Goal: Task Accomplishment & Management: Complete application form

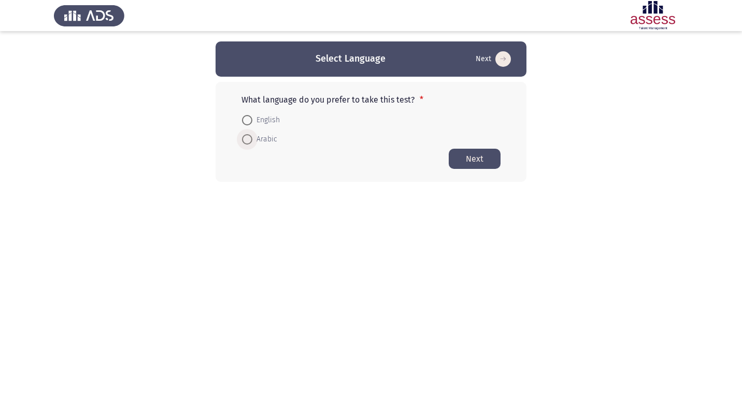
click at [249, 140] on span at bounding box center [247, 139] width 10 height 10
click at [249, 140] on input "Arabic" at bounding box center [247, 139] width 10 height 10
radio input "true"
click at [477, 161] on button "Next" at bounding box center [475, 158] width 52 height 20
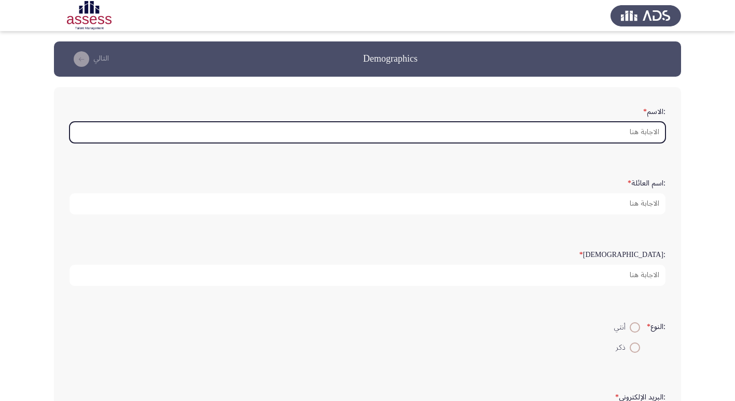
click at [636, 133] on input ":الاسم *" at bounding box center [367, 132] width 596 height 21
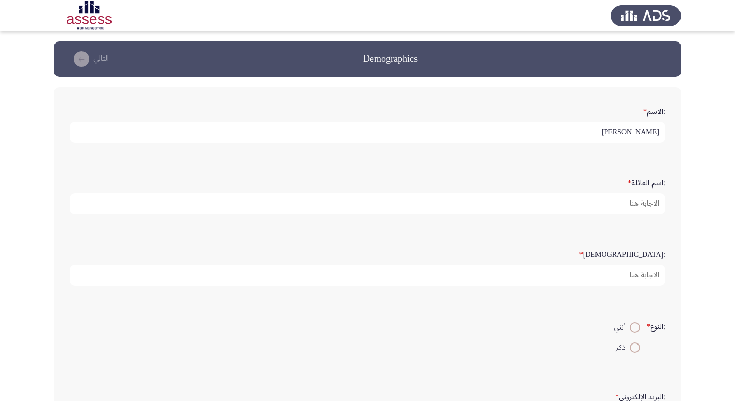
drag, startPoint x: 603, startPoint y: 133, endPoint x: 626, endPoint y: 134, distance: 23.3
click at [626, 134] on input "[PERSON_NAME]" at bounding box center [367, 132] width 596 height 21
type input "[PERSON_NAME]"
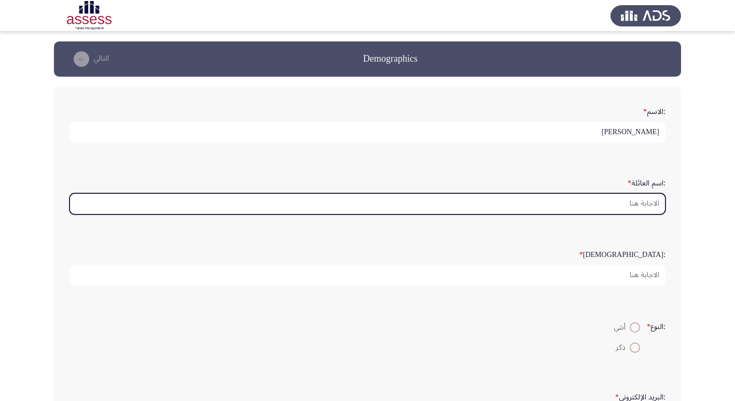
click at [627, 205] on input ":اسم العائلة *" at bounding box center [367, 203] width 596 height 21
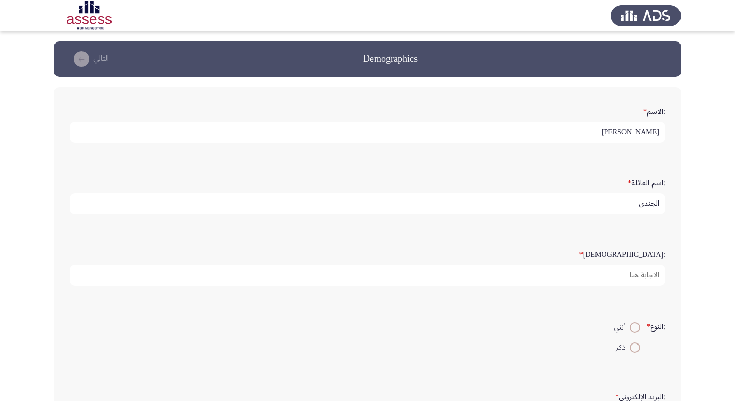
type input "الجندى"
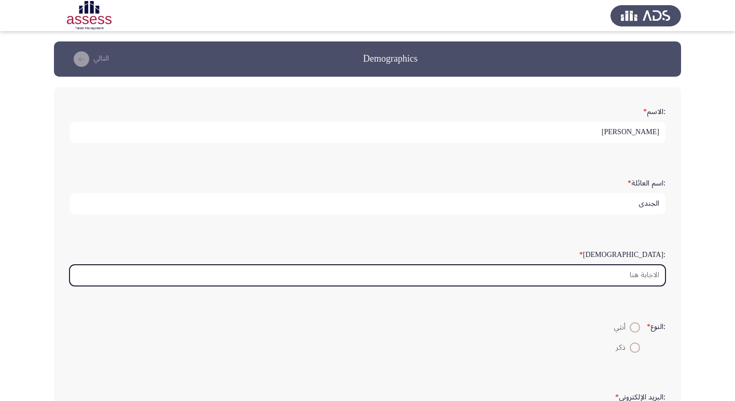
click at [631, 276] on input ":السن *" at bounding box center [367, 275] width 596 height 21
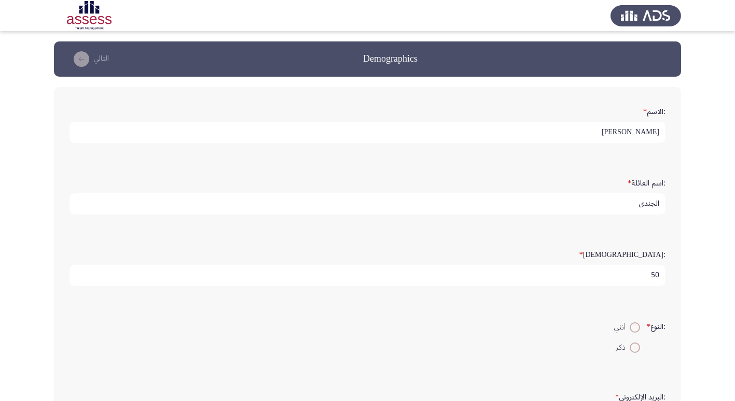
scroll to position [52, 0]
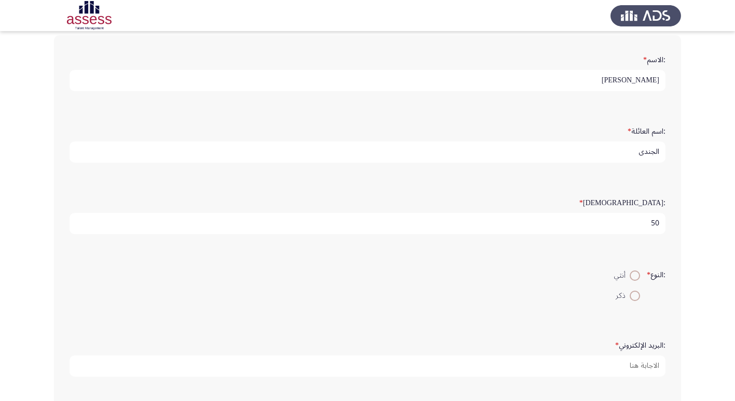
type input "50"
click at [635, 293] on span at bounding box center [634, 296] width 10 height 10
click at [635, 293] on input "ذكر" at bounding box center [634, 296] width 10 height 10
radio input "true"
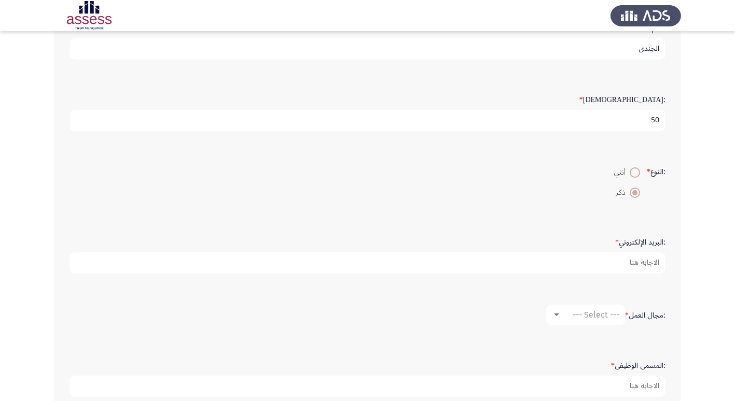
scroll to position [156, 0]
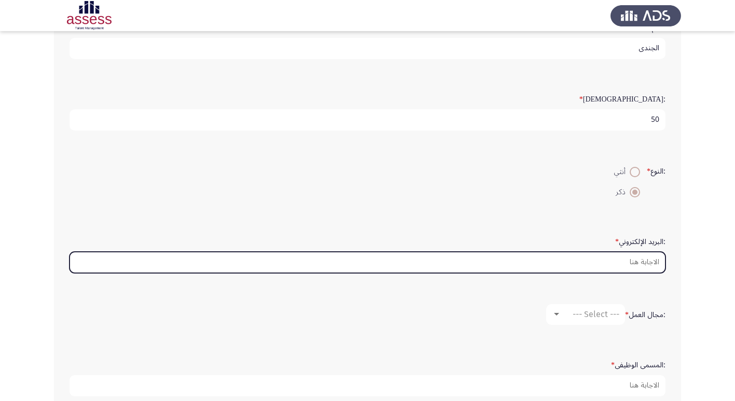
click at [618, 261] on input ":البريد الإلكتروني *" at bounding box center [367, 262] width 596 height 21
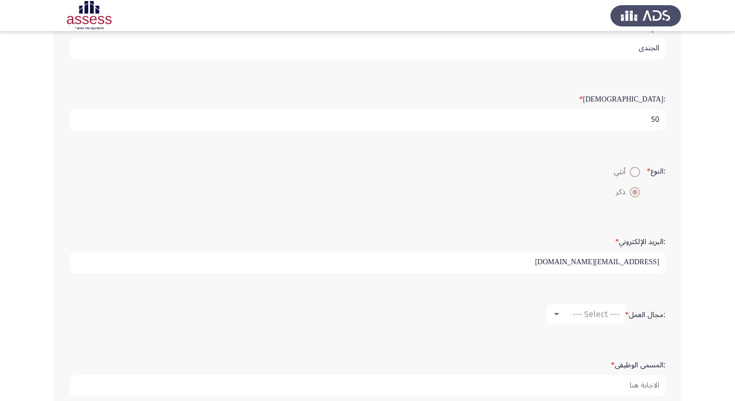
type input "[EMAIL_ADDRESS][DOMAIN_NAME]"
click at [642, 315] on label ":مجال العمل *" at bounding box center [645, 315] width 40 height 9
click at [572, 317] on span "--- Select ---" at bounding box center [595, 314] width 47 height 10
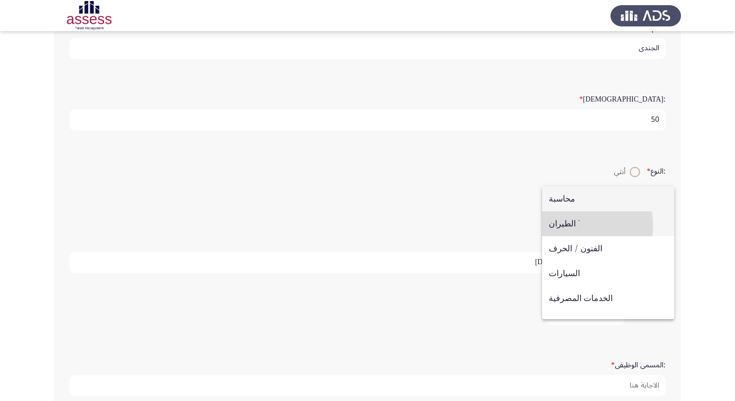
click at [569, 225] on span "الطيران `" at bounding box center [607, 223] width 119 height 25
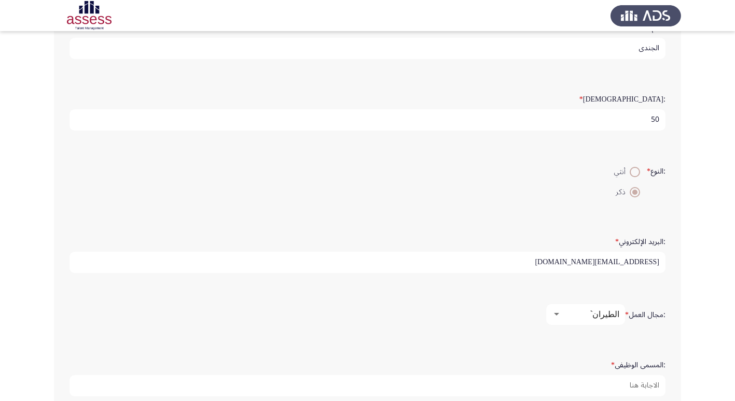
click at [570, 312] on div "الطيران `" at bounding box center [590, 314] width 58 height 10
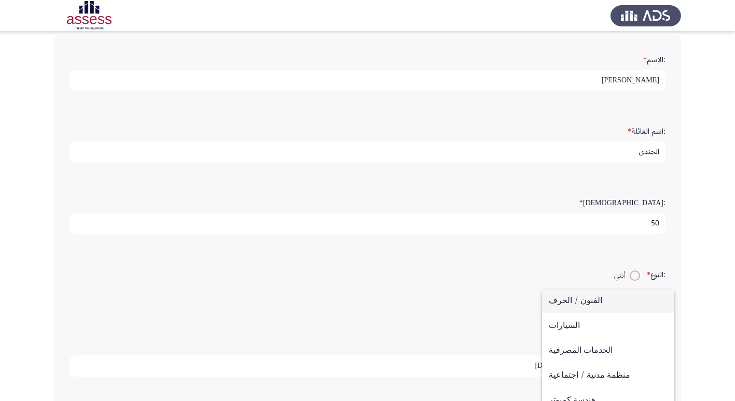
scroll to position [0, 0]
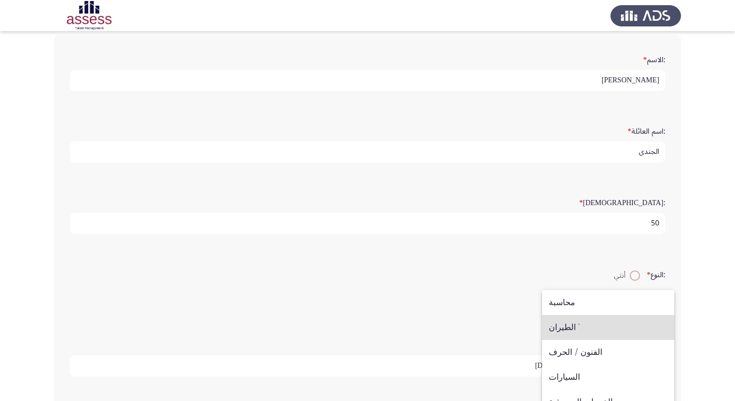
click at [559, 328] on span "الطيران `" at bounding box center [607, 327] width 119 height 25
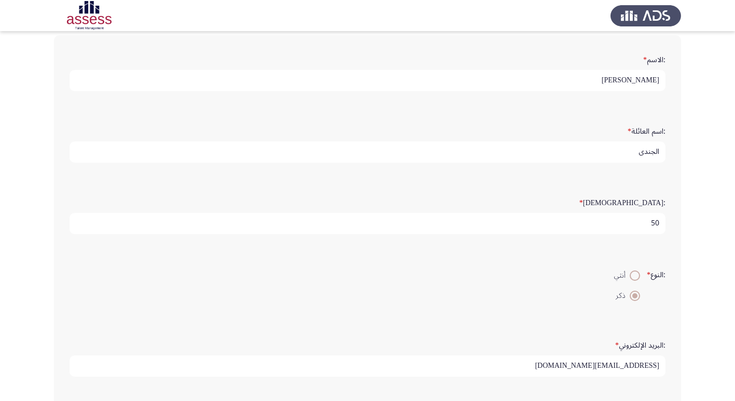
scroll to position [218, 0]
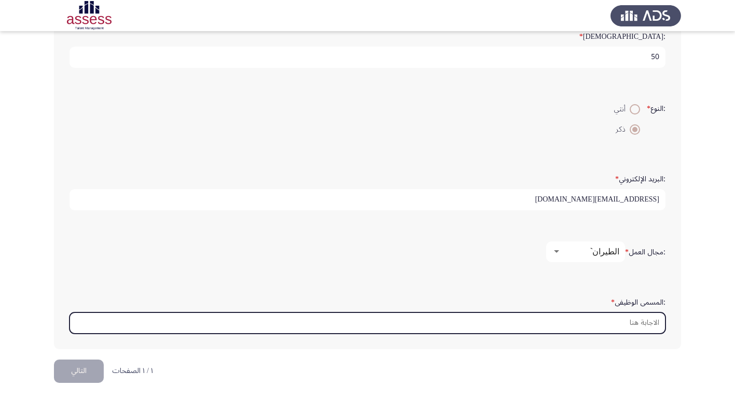
click at [619, 324] on input ":المسمى الوظيفى *" at bounding box center [367, 323] width 596 height 21
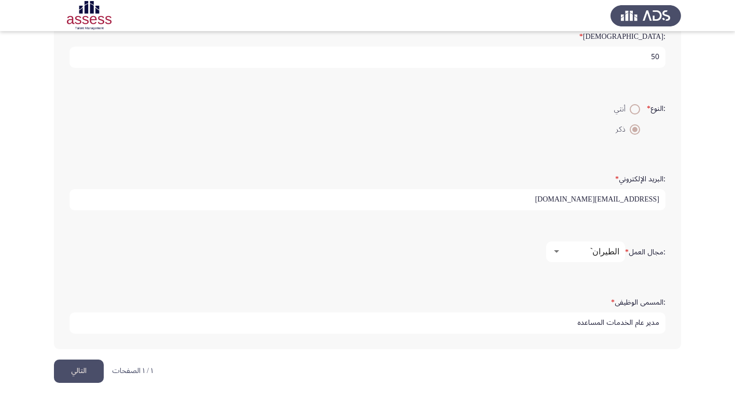
type input "مدير عام الخدمات المساعده"
click at [82, 373] on button "التالي" at bounding box center [79, 371] width 50 height 23
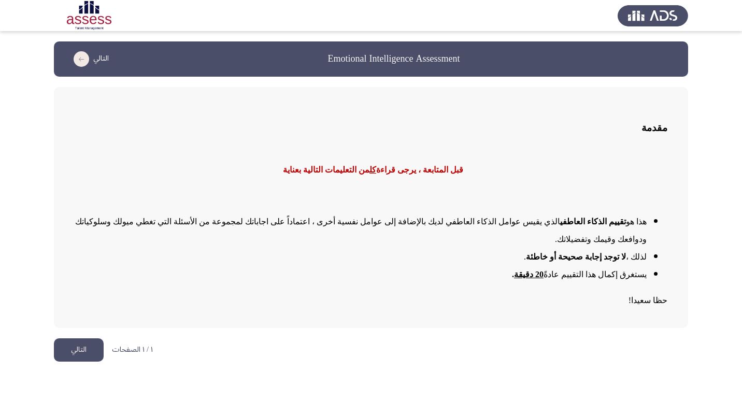
click at [71, 338] on button "التالي" at bounding box center [79, 349] width 50 height 23
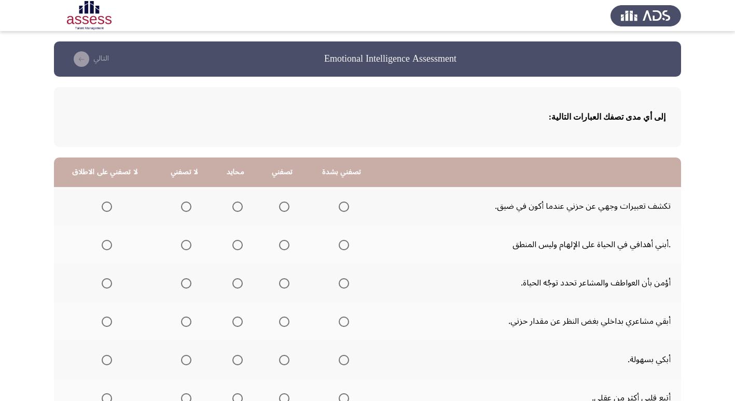
click at [282, 208] on span "Select an option" at bounding box center [284, 207] width 10 height 10
click at [282, 208] on input "Select an option" at bounding box center [284, 207] width 10 height 10
click at [107, 246] on span "Select an option" at bounding box center [107, 245] width 10 height 10
click at [107, 246] on input "Select an option" at bounding box center [107, 245] width 10 height 10
click at [184, 284] on span "Select an option" at bounding box center [186, 283] width 10 height 10
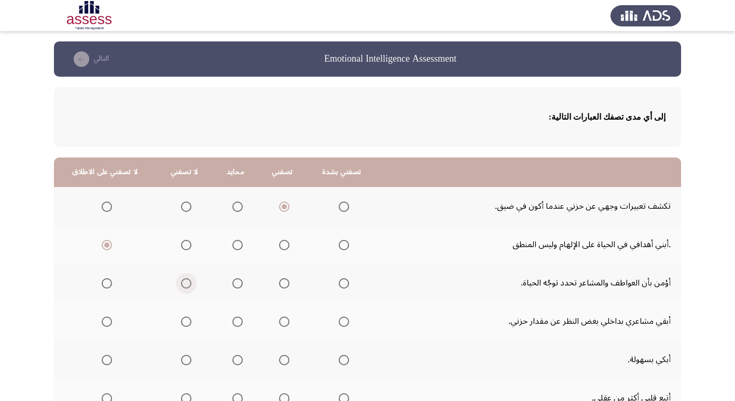
click at [184, 284] on input "Select an option" at bounding box center [186, 283] width 10 height 10
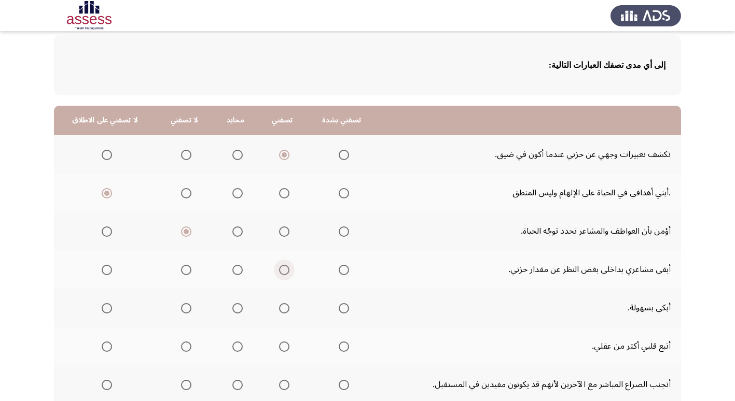
click at [280, 271] on span "Select an option" at bounding box center [284, 270] width 10 height 10
click at [280, 271] on input "Select an option" at bounding box center [284, 270] width 10 height 10
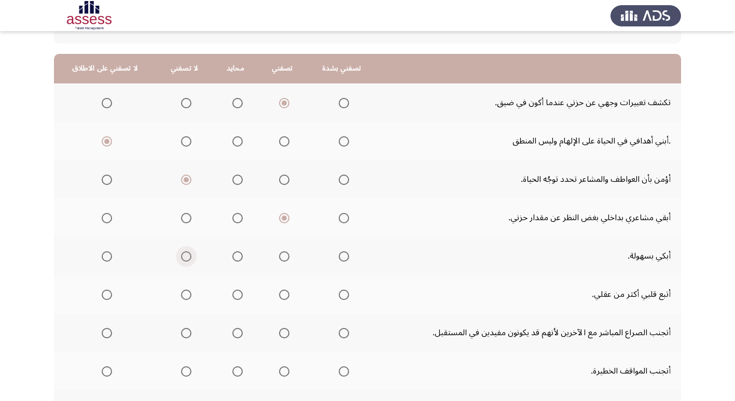
click at [181, 257] on span "Select an option" at bounding box center [186, 256] width 10 height 10
click at [181, 257] on input "Select an option" at bounding box center [186, 256] width 10 height 10
click at [280, 293] on span "Select an option" at bounding box center [284, 295] width 10 height 10
click at [280, 293] on input "Select an option" at bounding box center [284, 295] width 10 height 10
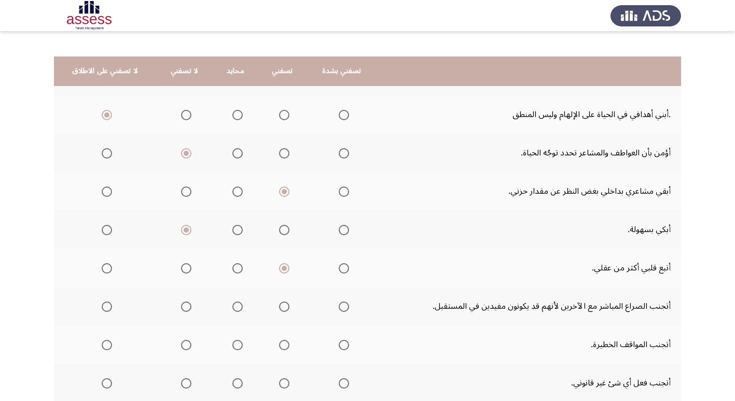
scroll to position [156, 0]
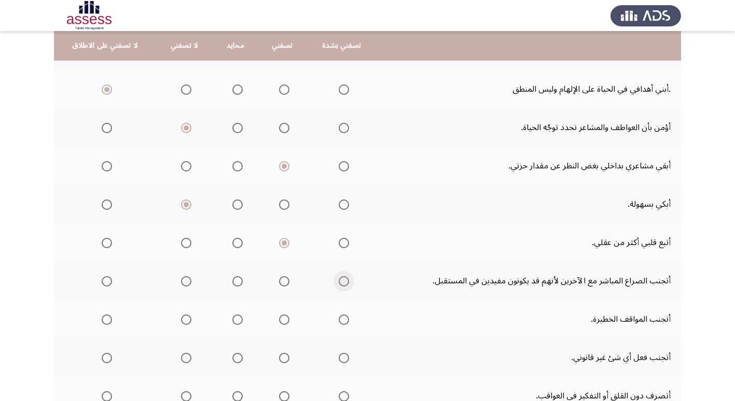
click at [340, 281] on span "Select an option" at bounding box center [343, 281] width 10 height 10
click at [340, 281] on input "Select an option" at bounding box center [343, 281] width 10 height 10
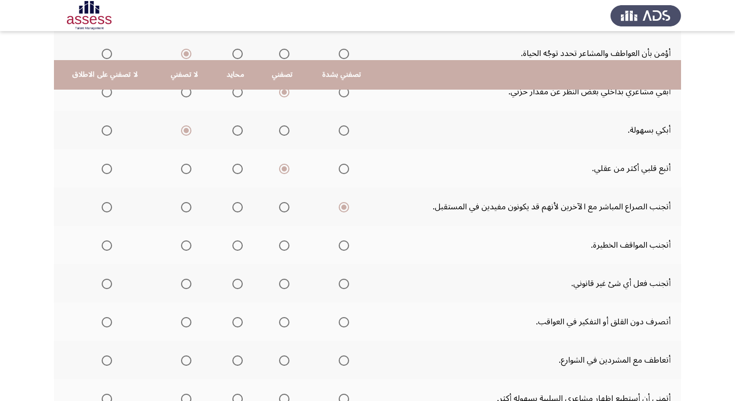
scroll to position [259, 0]
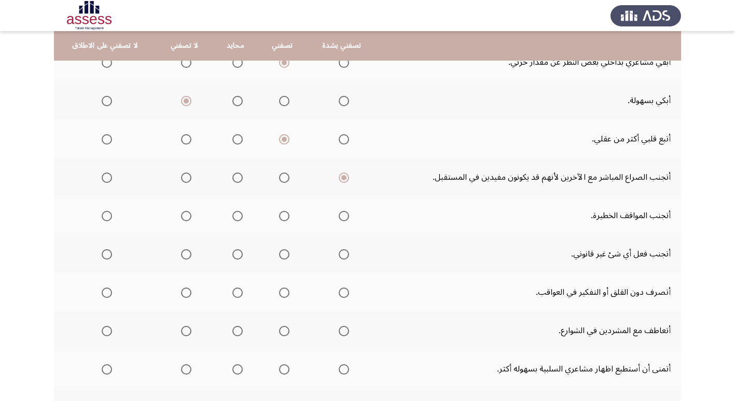
click at [279, 214] on span "Select an option" at bounding box center [284, 216] width 10 height 10
click at [279, 214] on input "Select an option" at bounding box center [284, 216] width 10 height 10
click at [280, 256] on span "Select an option" at bounding box center [284, 254] width 10 height 10
click at [280, 256] on input "Select an option" at bounding box center [284, 254] width 10 height 10
click at [183, 292] on span "Select an option" at bounding box center [186, 293] width 10 height 10
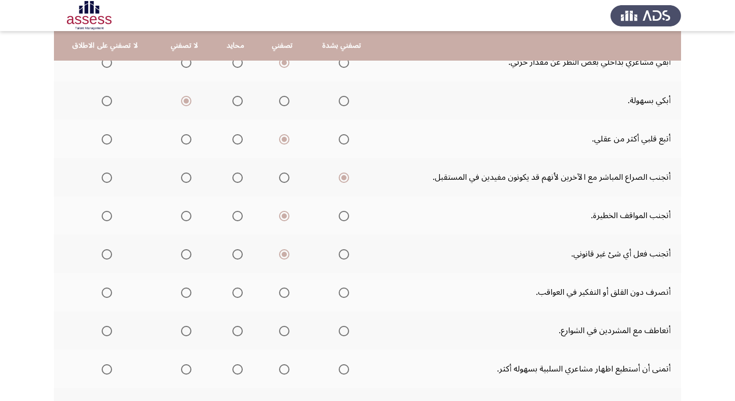
click at [183, 292] on input "Select an option" at bounding box center [186, 293] width 10 height 10
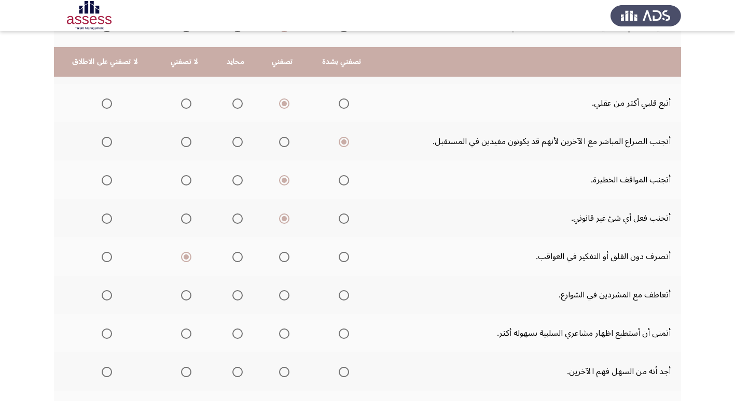
scroll to position [311, 0]
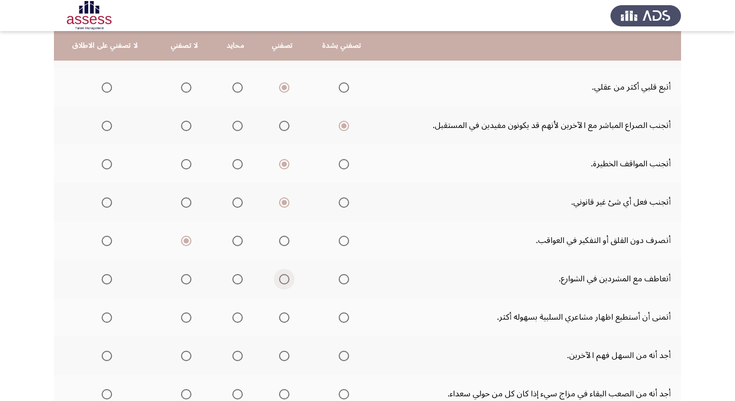
click at [280, 278] on span "Select an option" at bounding box center [284, 279] width 10 height 10
click at [280, 278] on input "Select an option" at bounding box center [284, 279] width 10 height 10
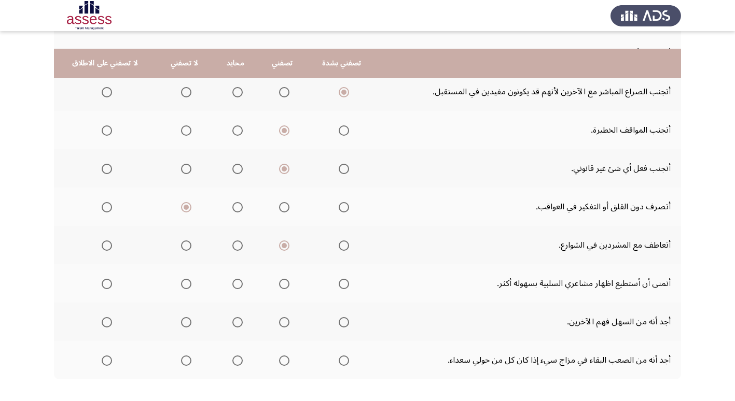
scroll to position [363, 0]
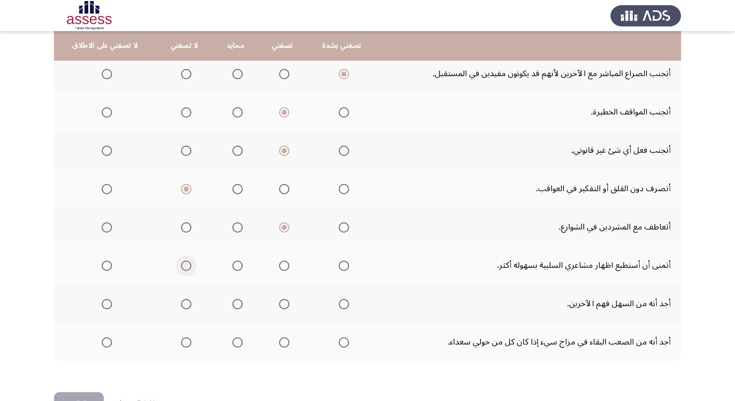
click at [185, 265] on span "Select an option" at bounding box center [186, 266] width 10 height 10
click at [185, 265] on input "Select an option" at bounding box center [186, 266] width 10 height 10
click at [284, 304] on span "Select an option" at bounding box center [284, 304] width 0 height 0
click at [280, 304] on input "Select an option" at bounding box center [284, 304] width 10 height 10
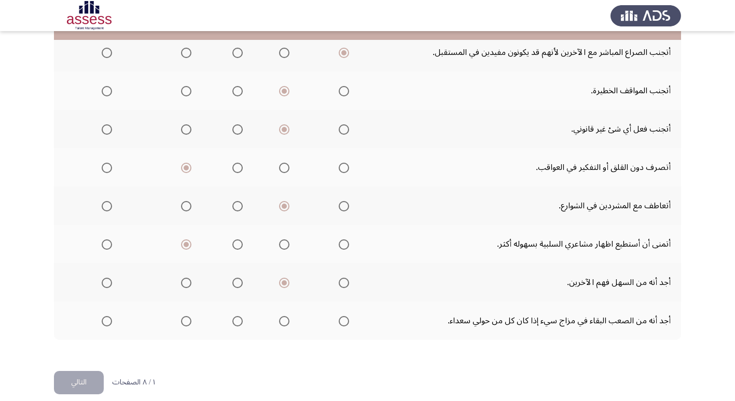
scroll to position [396, 0]
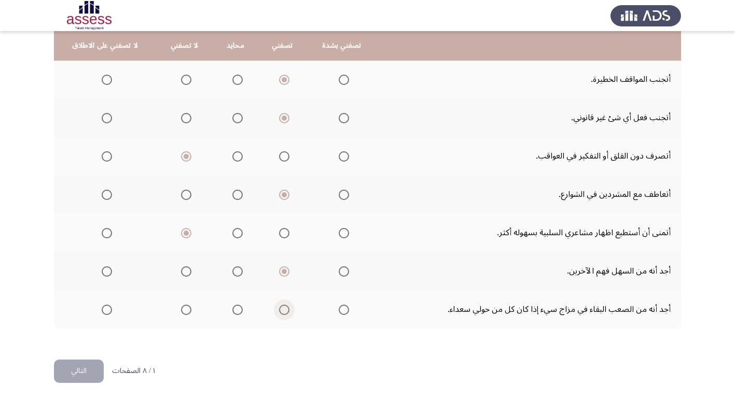
click at [280, 313] on span "Select an option" at bounding box center [284, 310] width 10 height 10
click at [280, 313] on input "Select an option" at bounding box center [284, 310] width 10 height 10
click at [72, 370] on button "التالي" at bounding box center [79, 371] width 50 height 23
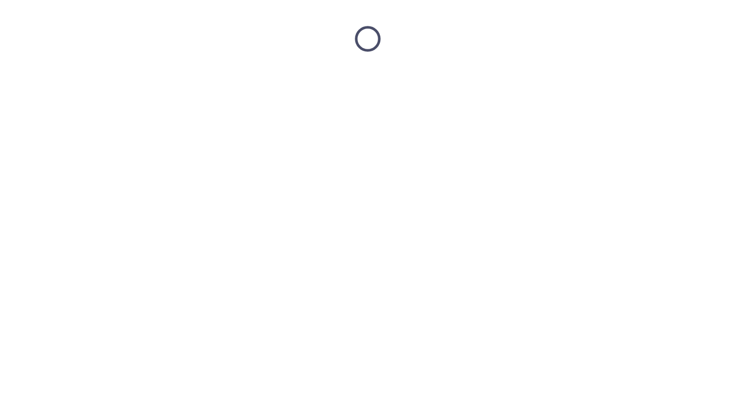
scroll to position [0, 0]
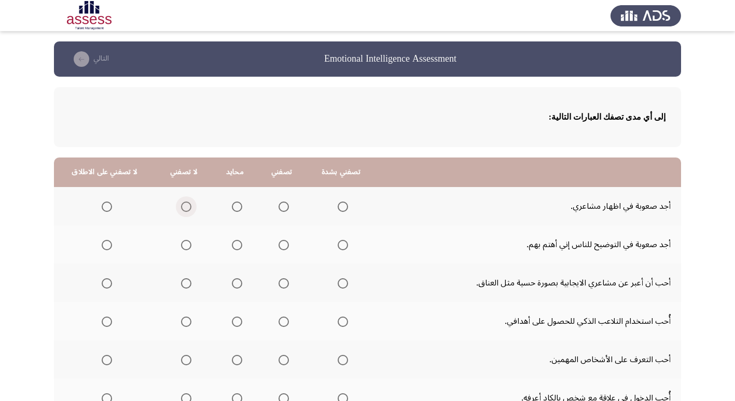
click at [182, 205] on span "Select an option" at bounding box center [186, 207] width 10 height 10
click at [182, 205] on input "Select an option" at bounding box center [186, 207] width 10 height 10
click at [182, 243] on span "Select an option" at bounding box center [186, 245] width 10 height 10
click at [182, 243] on input "Select an option" at bounding box center [186, 245] width 10 height 10
click at [279, 285] on span "Select an option" at bounding box center [283, 283] width 10 height 10
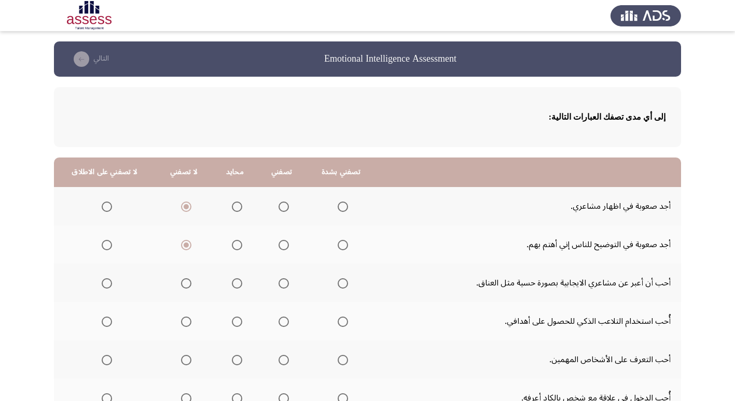
click at [279, 285] on input "Select an option" at bounding box center [283, 283] width 10 height 10
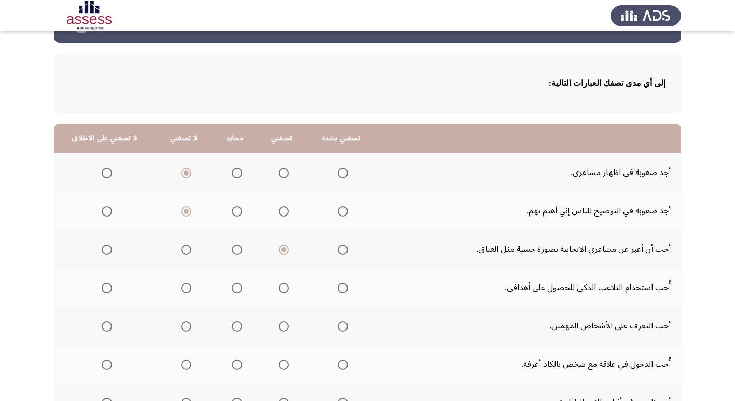
scroll to position [52, 0]
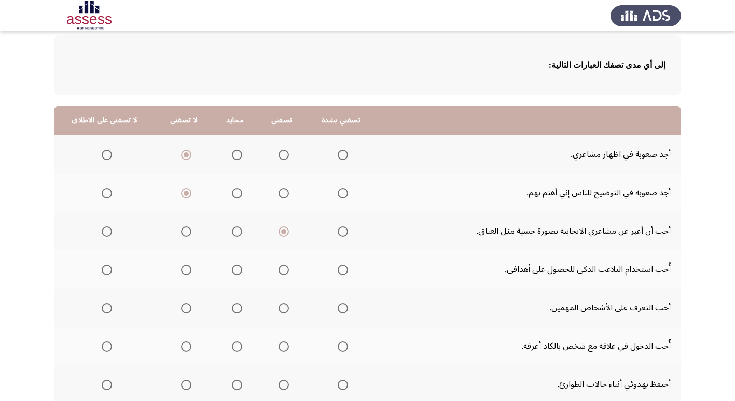
click at [280, 271] on span "Select an option" at bounding box center [283, 270] width 10 height 10
click at [280, 271] on input "Select an option" at bounding box center [283, 270] width 10 height 10
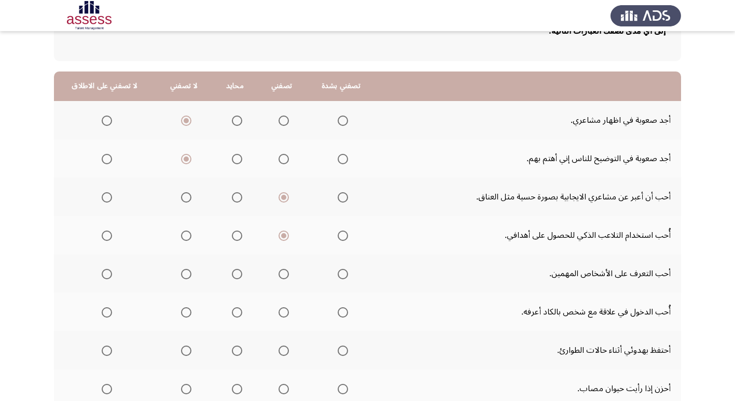
scroll to position [104, 0]
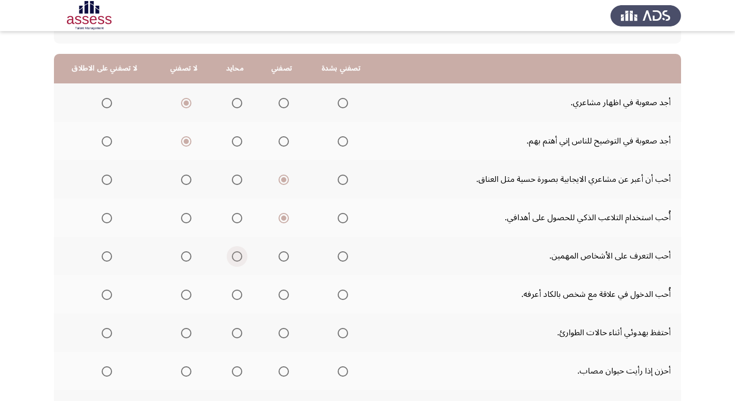
click at [232, 257] on span "Select an option" at bounding box center [237, 256] width 10 height 10
click at [232, 257] on input "Select an option" at bounding box center [237, 256] width 10 height 10
click at [185, 293] on span "Select an option" at bounding box center [186, 295] width 10 height 10
click at [185, 293] on input "Select an option" at bounding box center [186, 295] width 10 height 10
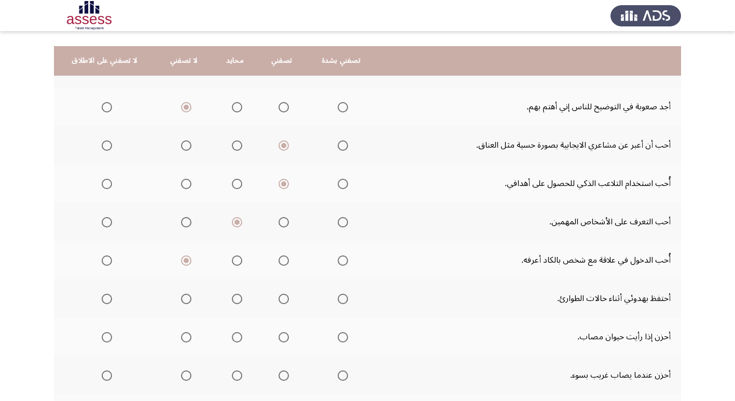
scroll to position [156, 0]
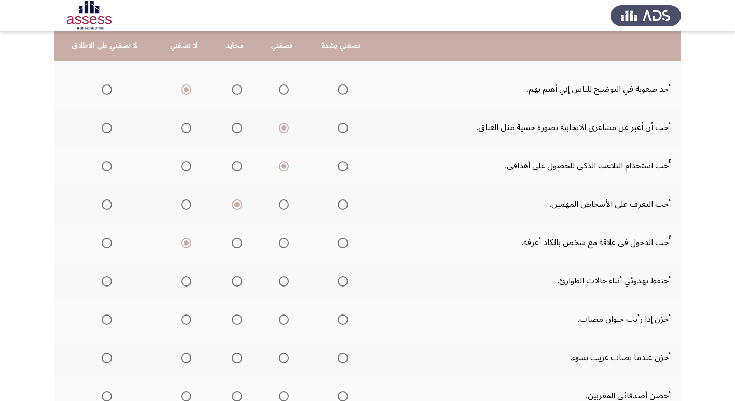
click at [281, 281] on span "Select an option" at bounding box center [283, 281] width 10 height 10
click at [281, 281] on input "Select an option" at bounding box center [283, 281] width 10 height 10
click at [281, 321] on span "Select an option" at bounding box center [283, 320] width 10 height 10
click at [281, 321] on input "Select an option" at bounding box center [283, 320] width 10 height 10
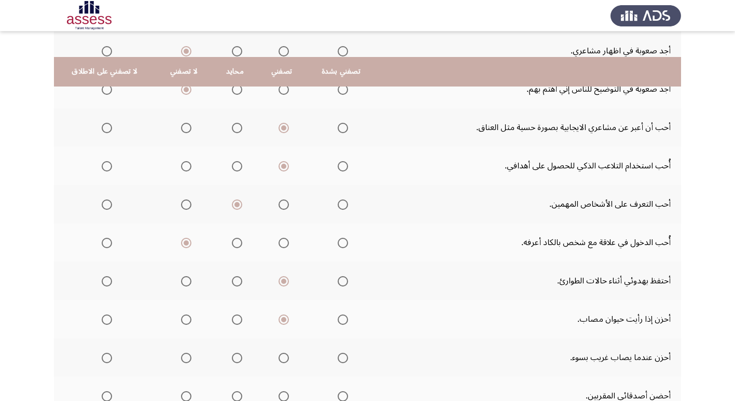
scroll to position [207, 0]
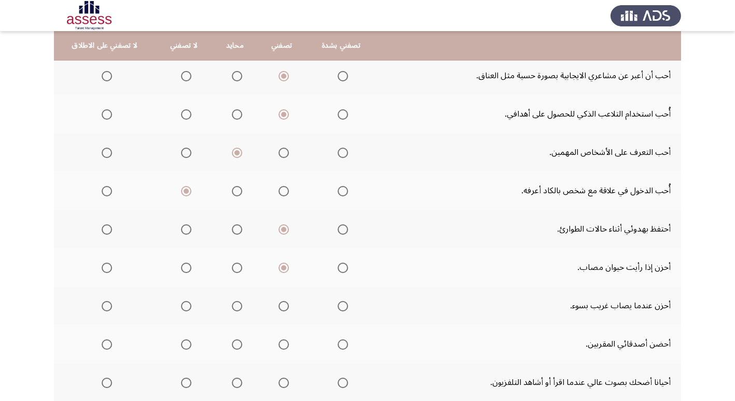
click at [284, 306] on span "Select an option" at bounding box center [284, 306] width 0 height 0
click at [279, 306] on input "Select an option" at bounding box center [283, 306] width 10 height 10
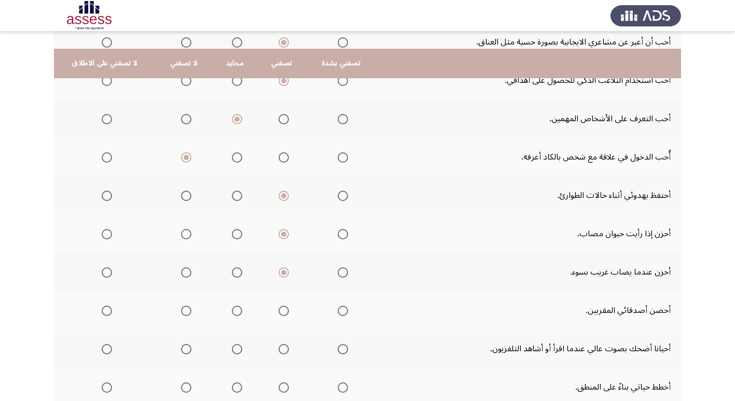
scroll to position [259, 0]
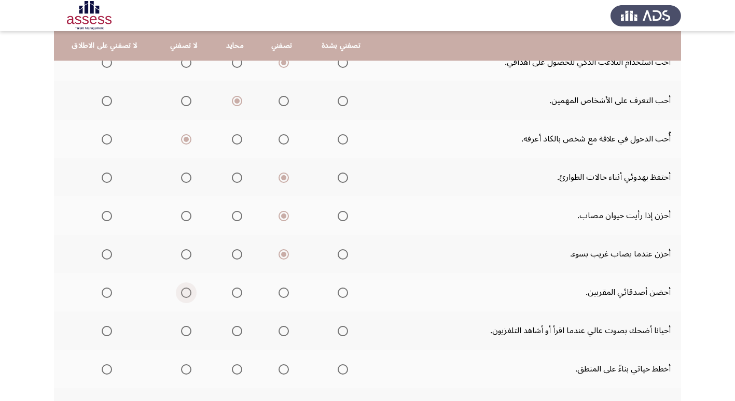
click at [184, 293] on span "Select an option" at bounding box center [186, 293] width 10 height 10
click at [184, 293] on input "Select an option" at bounding box center [186, 293] width 10 height 10
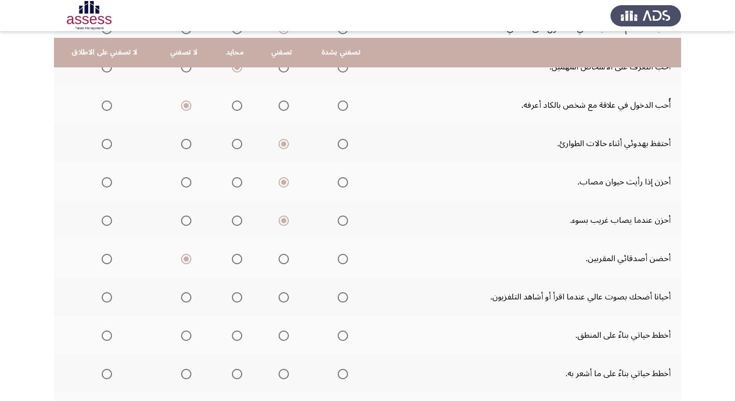
scroll to position [311, 0]
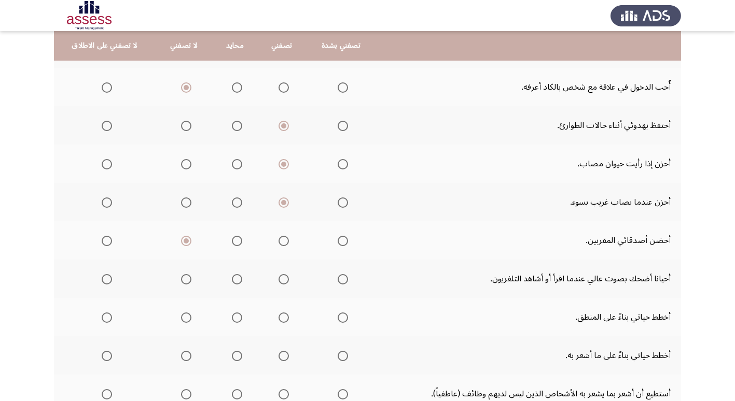
click at [280, 280] on span "Select an option" at bounding box center [283, 279] width 10 height 10
click at [280, 280] on input "Select an option" at bounding box center [283, 279] width 10 height 10
click at [282, 317] on span "Select an option" at bounding box center [283, 318] width 10 height 10
click at [282, 317] on input "Select an option" at bounding box center [283, 318] width 10 height 10
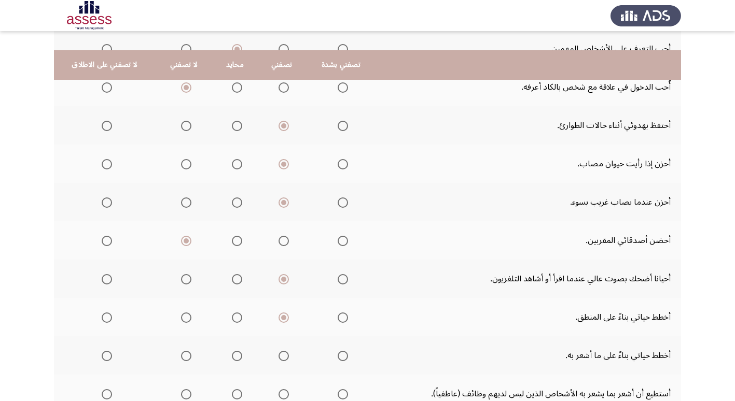
scroll to position [363, 0]
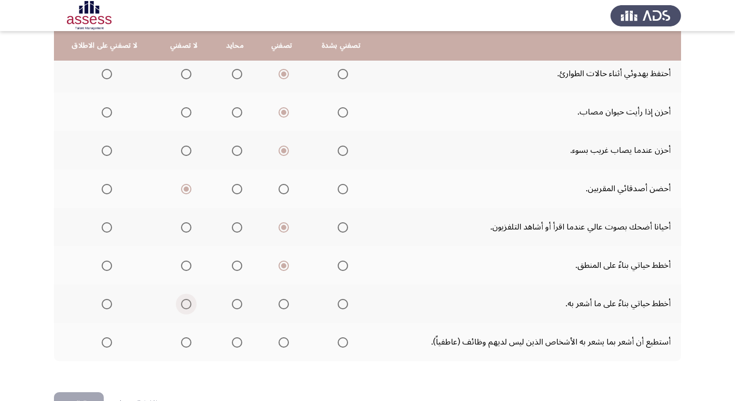
click at [183, 305] on span "Select an option" at bounding box center [186, 304] width 10 height 10
click at [183, 305] on input "Select an option" at bounding box center [186, 304] width 10 height 10
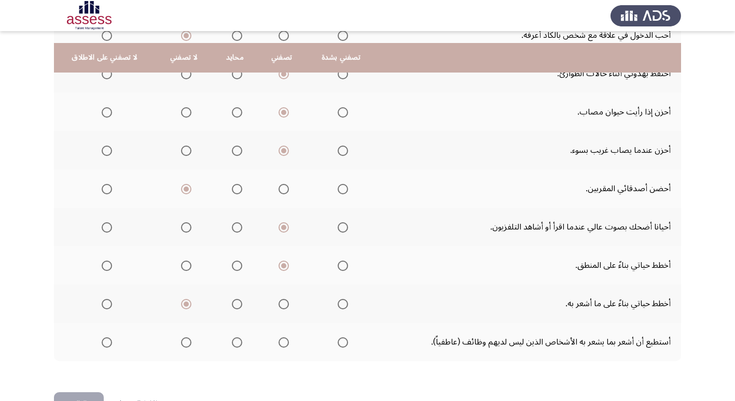
scroll to position [396, 0]
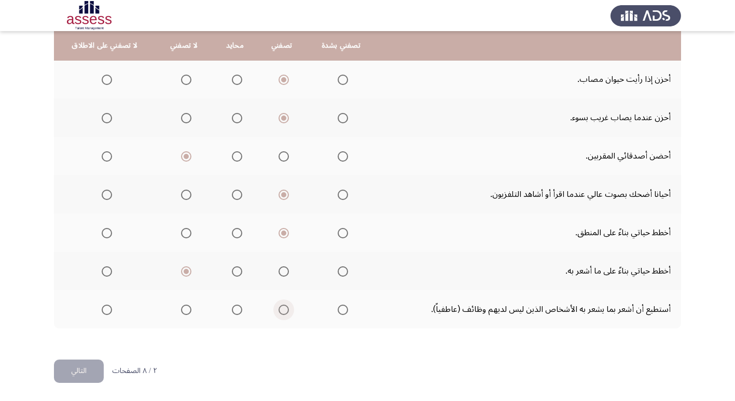
click at [284, 310] on span "Select an option" at bounding box center [284, 310] width 0 height 0
click at [279, 310] on input "Select an option" at bounding box center [283, 310] width 10 height 10
click at [73, 375] on button "التالي" at bounding box center [79, 371] width 50 height 23
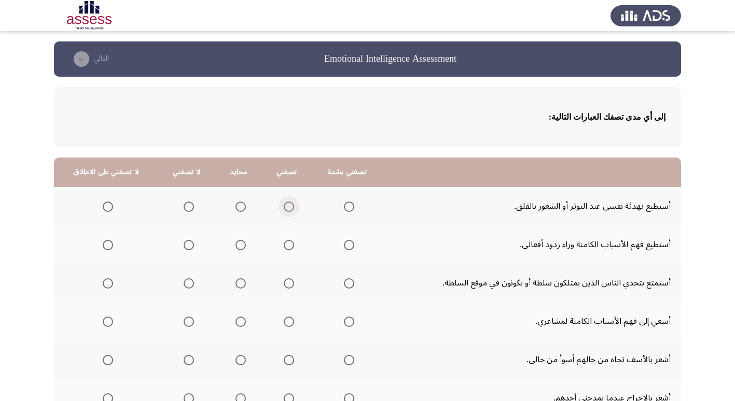
click at [284, 206] on span "Select an option" at bounding box center [289, 207] width 10 height 10
click at [284, 206] on input "Select an option" at bounding box center [289, 207] width 10 height 10
click at [285, 244] on span "Select an option" at bounding box center [289, 245] width 10 height 10
click at [285, 244] on input "Select an option" at bounding box center [289, 245] width 10 height 10
click at [186, 284] on span "Select an option" at bounding box center [189, 283] width 10 height 10
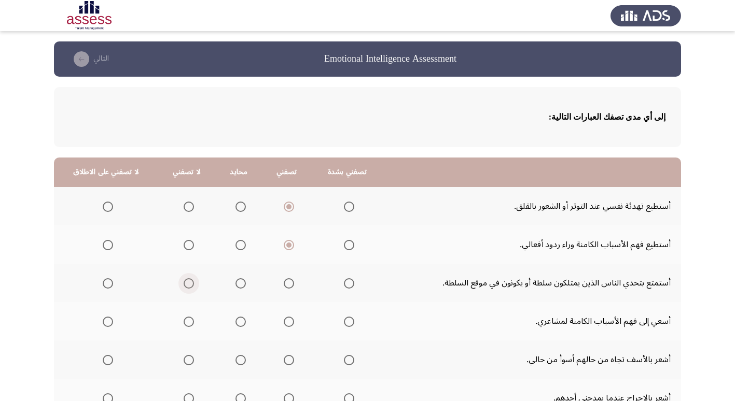
click at [186, 284] on input "Select an option" at bounding box center [189, 283] width 10 height 10
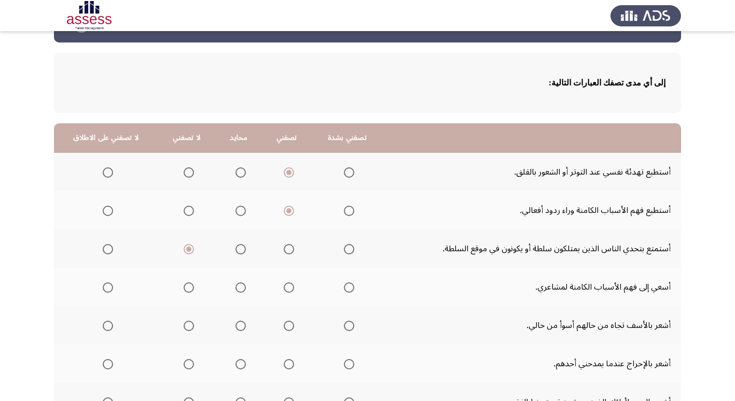
scroll to position [52, 0]
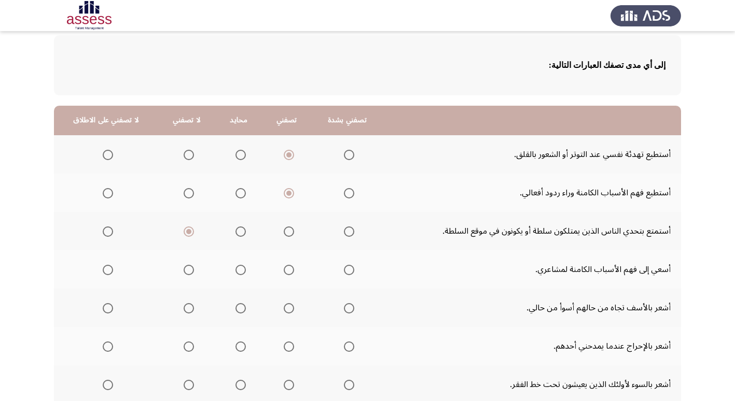
click at [103, 232] on span "Select an option" at bounding box center [108, 232] width 10 height 10
click at [103, 232] on input "Select an option" at bounding box center [108, 232] width 10 height 10
click at [347, 271] on span "Select an option" at bounding box center [349, 270] width 10 height 10
click at [347, 271] on input "Select an option" at bounding box center [349, 270] width 10 height 10
click at [284, 306] on span "Select an option" at bounding box center [289, 308] width 10 height 10
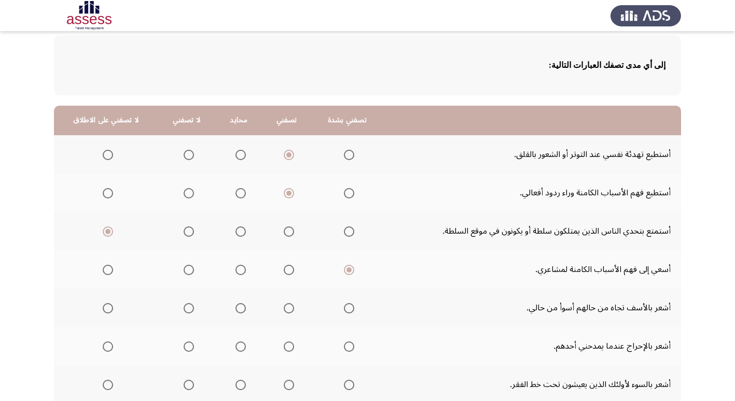
click at [284, 306] on input "Select an option" at bounding box center [289, 308] width 10 height 10
click at [346, 348] on span "Select an option" at bounding box center [349, 347] width 10 height 10
click at [346, 348] on input "Select an option" at bounding box center [349, 347] width 10 height 10
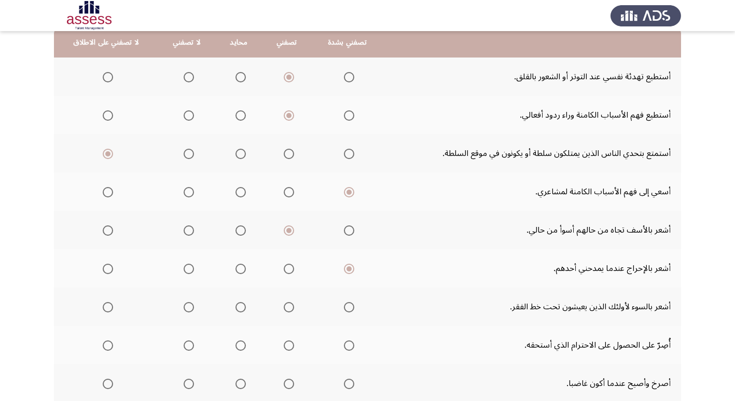
scroll to position [156, 0]
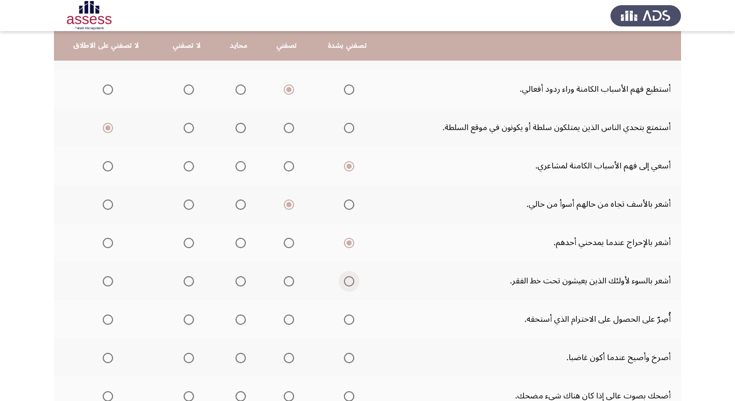
click at [347, 283] on span "Select an option" at bounding box center [349, 281] width 10 height 10
click at [347, 283] on input "Select an option" at bounding box center [349, 281] width 10 height 10
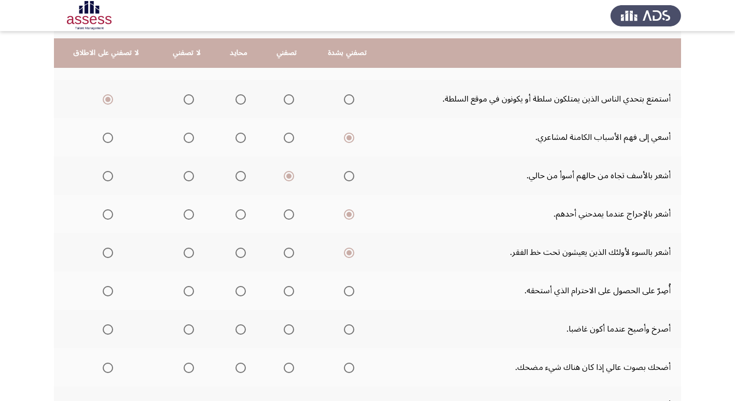
scroll to position [207, 0]
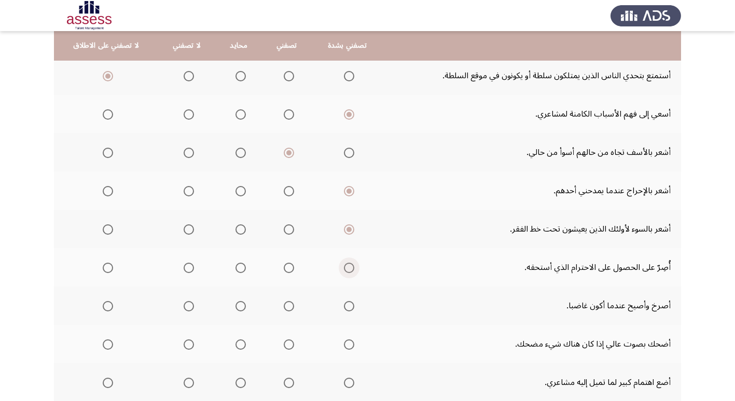
click at [346, 270] on span "Select an option" at bounding box center [349, 268] width 10 height 10
click at [346, 270] on input "Select an option" at bounding box center [349, 268] width 10 height 10
click at [105, 304] on span "Select an option" at bounding box center [108, 306] width 10 height 10
click at [105, 304] on input "Select an option" at bounding box center [108, 306] width 10 height 10
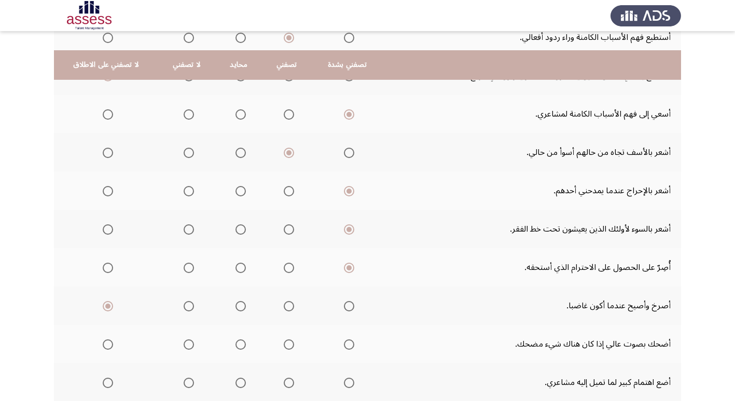
scroll to position [259, 0]
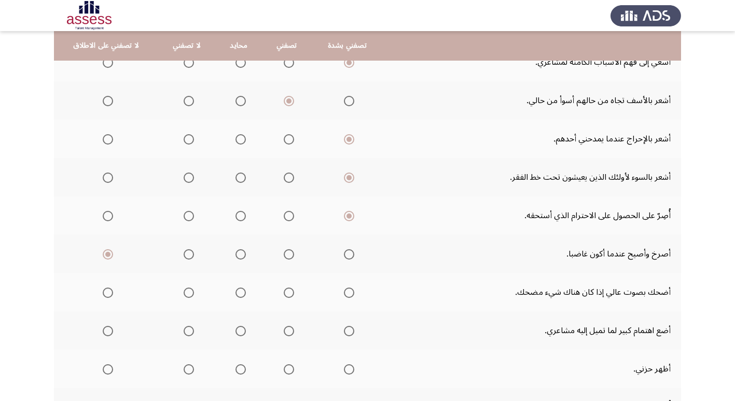
click at [184, 293] on span "Select an option" at bounding box center [189, 293] width 10 height 10
click at [184, 293] on input "Select an option" at bounding box center [189, 293] width 10 height 10
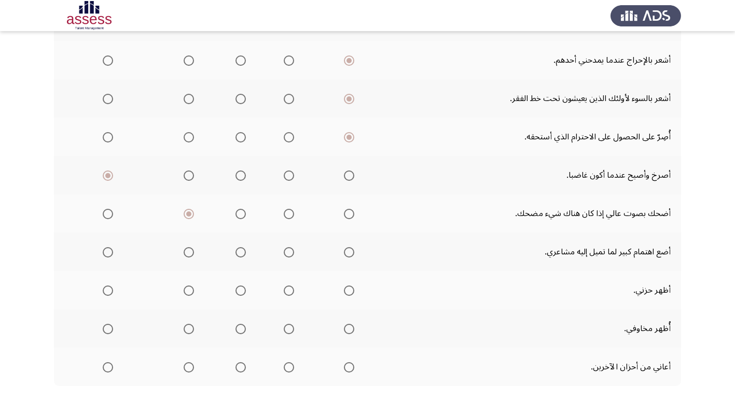
scroll to position [363, 0]
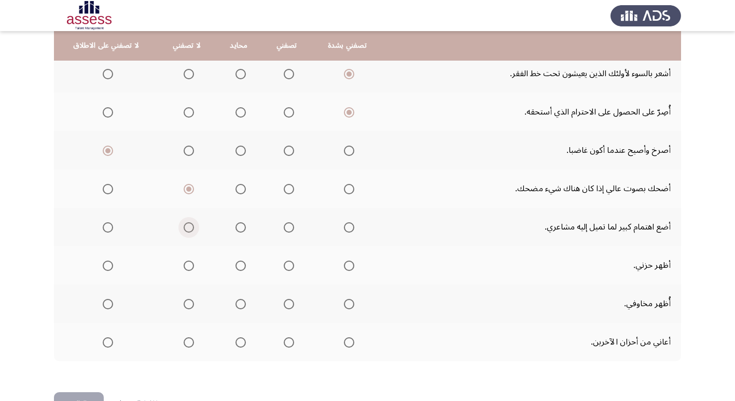
click at [186, 226] on span "Select an option" at bounding box center [189, 227] width 10 height 10
click at [186, 226] on input "Select an option" at bounding box center [189, 227] width 10 height 10
click at [187, 268] on span "Select an option" at bounding box center [189, 266] width 10 height 10
click at [187, 268] on input "Select an option" at bounding box center [189, 266] width 10 height 10
click at [186, 306] on span "Select an option" at bounding box center [189, 304] width 10 height 10
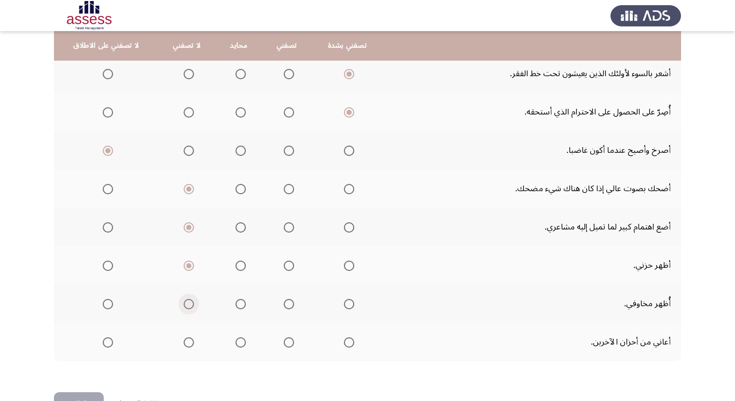
click at [186, 306] on input "Select an option" at bounding box center [189, 304] width 10 height 10
click at [238, 343] on span "Select an option" at bounding box center [240, 342] width 10 height 10
click at [238, 343] on input "Select an option" at bounding box center [240, 342] width 10 height 10
click at [187, 344] on span "Select an option" at bounding box center [189, 342] width 10 height 10
click at [187, 344] on input "Select an option" at bounding box center [189, 342] width 10 height 10
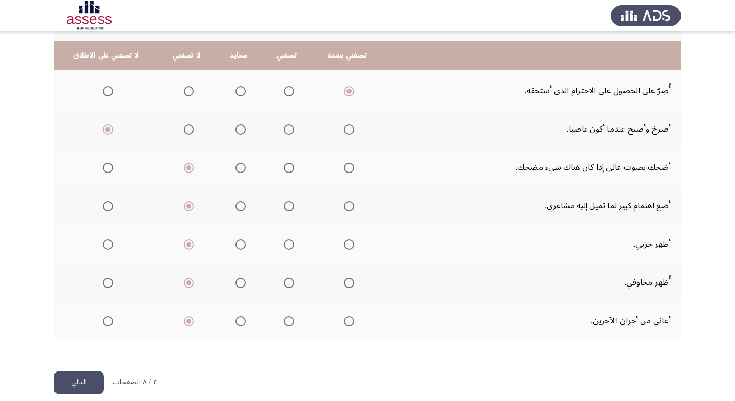
scroll to position [396, 0]
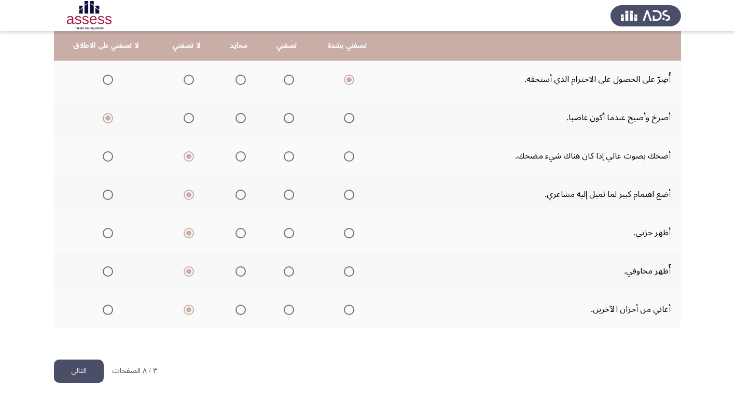
click at [74, 370] on button "التالي" at bounding box center [79, 371] width 50 height 23
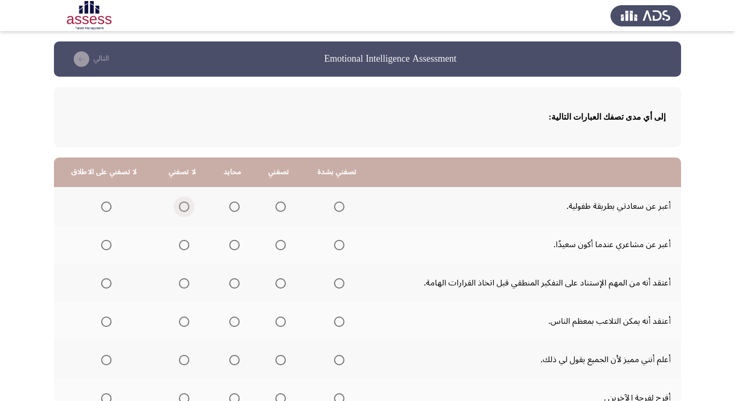
click at [182, 210] on span "Select an option" at bounding box center [184, 207] width 10 height 10
click at [182, 210] on input "Select an option" at bounding box center [184, 207] width 10 height 10
click at [282, 243] on span "Select an option" at bounding box center [280, 245] width 10 height 10
click at [282, 243] on input "Select an option" at bounding box center [280, 245] width 10 height 10
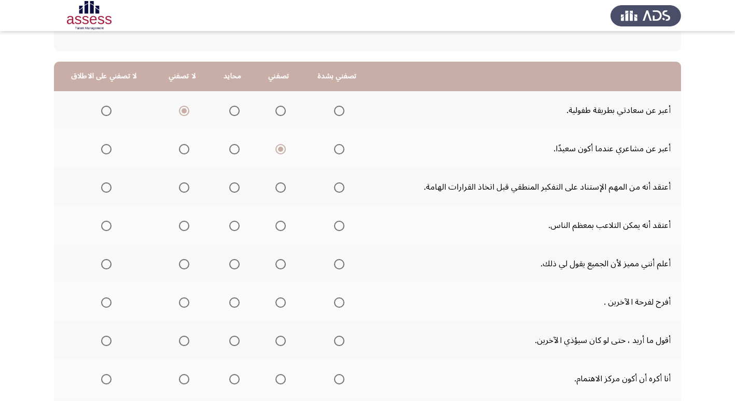
scroll to position [104, 0]
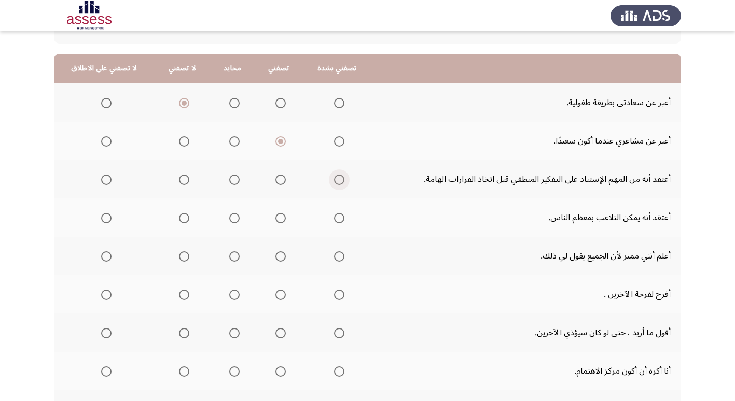
click at [336, 180] on span "Select an option" at bounding box center [339, 180] width 10 height 10
click at [336, 180] on input "Select an option" at bounding box center [339, 180] width 10 height 10
click at [103, 219] on span "Select an option" at bounding box center [106, 218] width 10 height 10
click at [103, 219] on input "Select an option" at bounding box center [106, 218] width 10 height 10
click at [180, 257] on span "Select an option" at bounding box center [184, 256] width 10 height 10
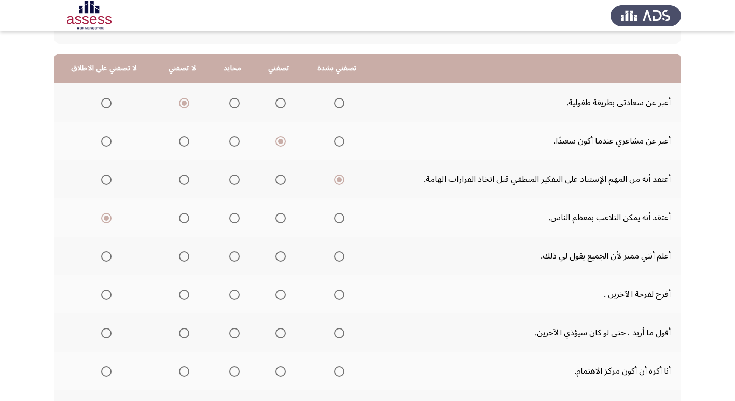
click at [180, 257] on input "Select an option" at bounding box center [184, 256] width 10 height 10
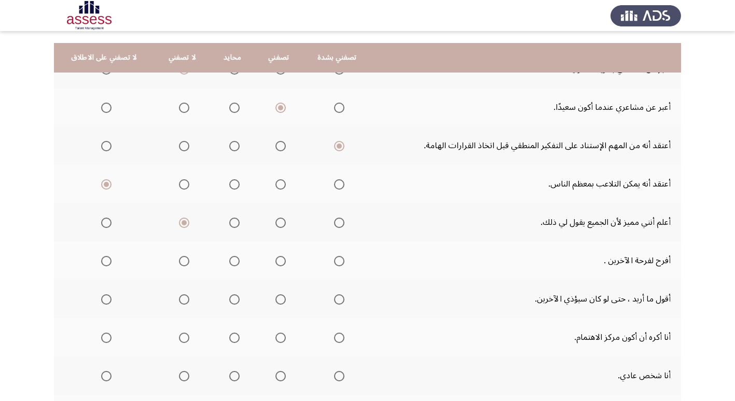
scroll to position [156, 0]
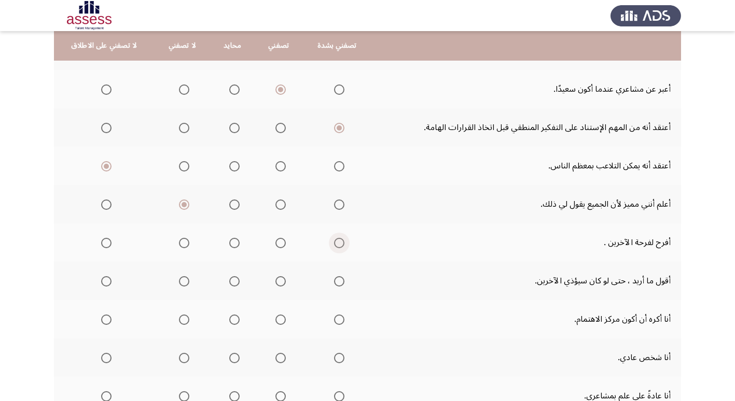
click at [339, 243] on span "Select an option" at bounding box center [339, 243] width 0 height 0
click at [336, 243] on input "Select an option" at bounding box center [339, 243] width 10 height 10
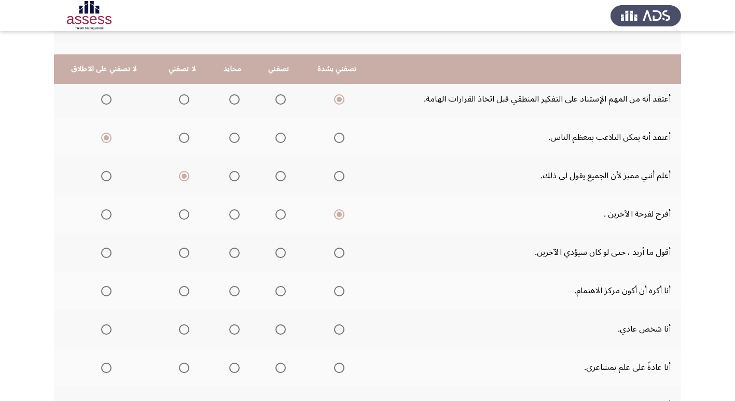
scroll to position [207, 0]
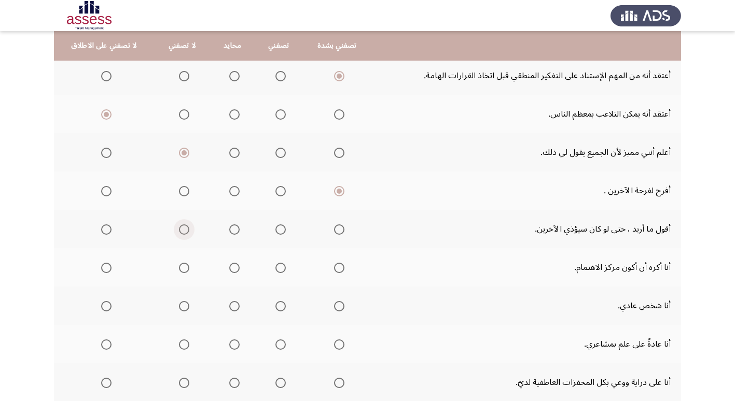
click at [185, 231] on span "Select an option" at bounding box center [184, 229] width 10 height 10
click at [185, 231] on input "Select an option" at bounding box center [184, 229] width 10 height 10
click at [275, 266] on span "Select an option" at bounding box center [280, 268] width 10 height 10
click at [275, 266] on input "Select an option" at bounding box center [280, 268] width 10 height 10
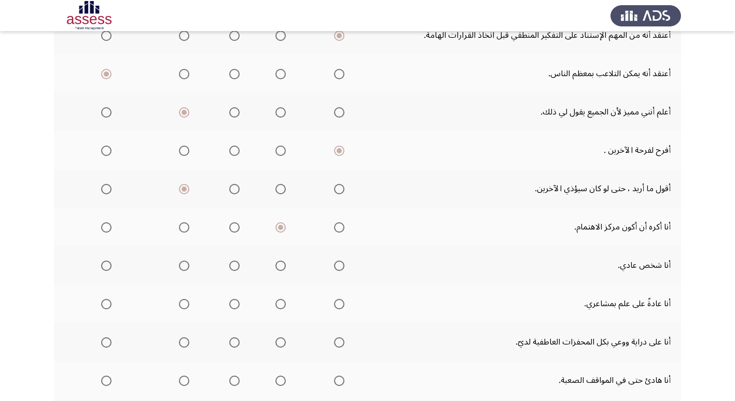
scroll to position [259, 0]
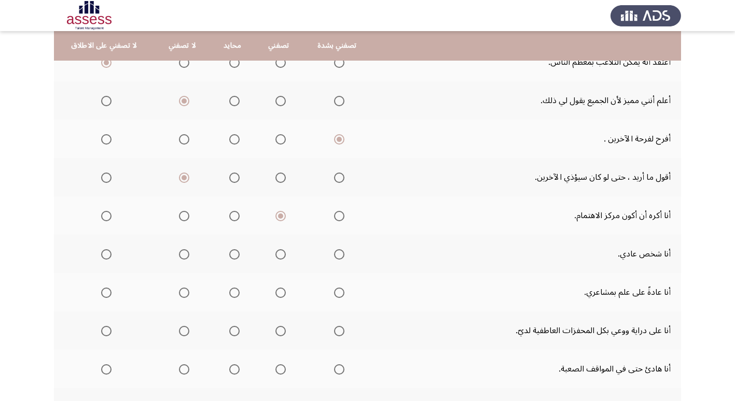
click at [276, 253] on span "Select an option" at bounding box center [280, 254] width 10 height 10
click at [276, 253] on input "Select an option" at bounding box center [280, 254] width 10 height 10
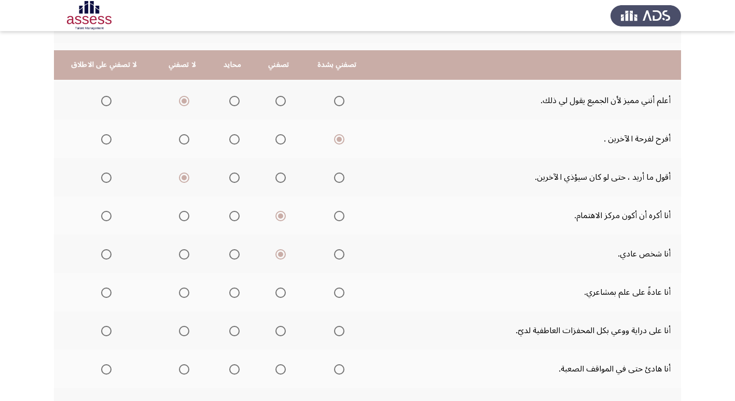
scroll to position [311, 0]
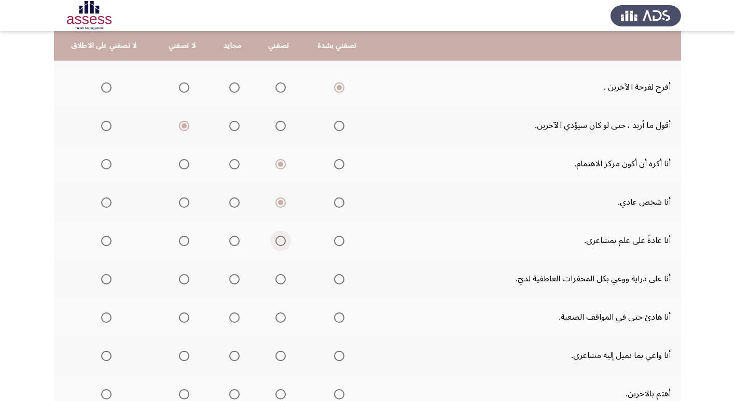
click at [276, 243] on span "Select an option" at bounding box center [280, 241] width 10 height 10
click at [276, 243] on input "Select an option" at bounding box center [280, 241] width 10 height 10
click at [339, 279] on span "Select an option" at bounding box center [339, 279] width 0 height 0
click at [337, 279] on input "Select an option" at bounding box center [339, 279] width 10 height 10
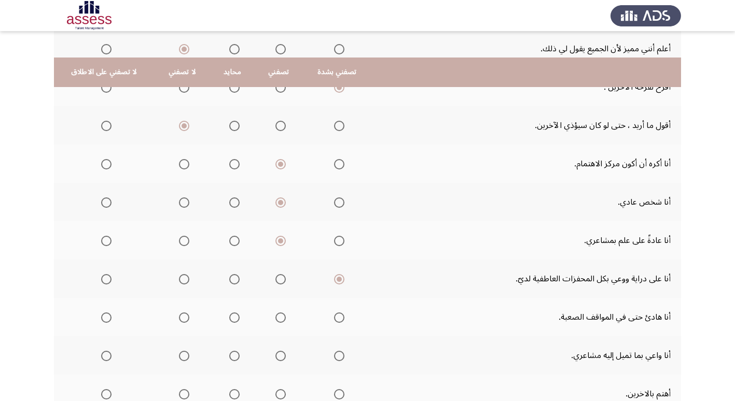
scroll to position [363, 0]
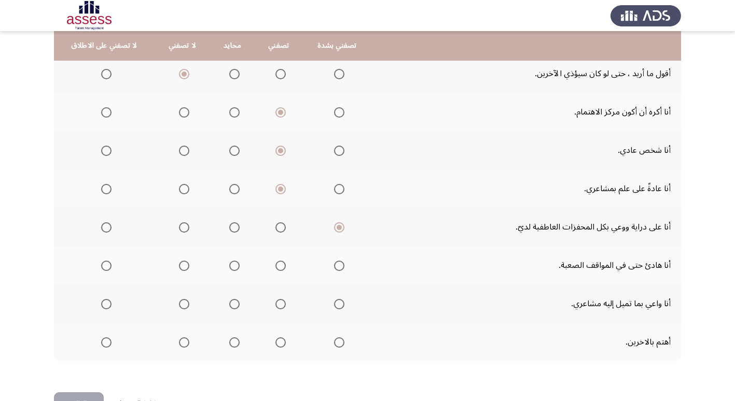
click at [276, 267] on span "Select an option" at bounding box center [280, 266] width 10 height 10
click at [276, 267] on input "Select an option" at bounding box center [280, 266] width 10 height 10
click at [278, 302] on span "Select an option" at bounding box center [280, 304] width 10 height 10
click at [278, 302] on input "Select an option" at bounding box center [280, 304] width 10 height 10
click at [338, 342] on span "Select an option" at bounding box center [339, 342] width 10 height 10
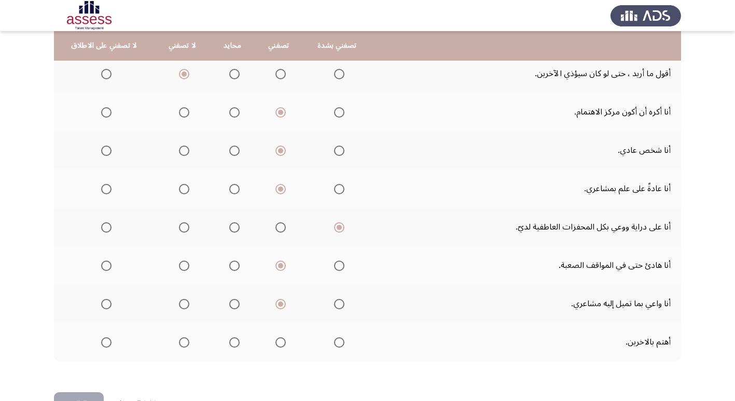
click at [338, 342] on input "Select an option" at bounding box center [339, 342] width 10 height 10
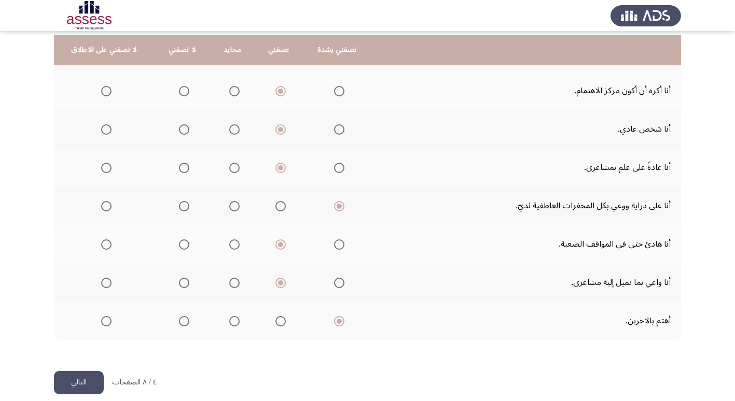
scroll to position [396, 0]
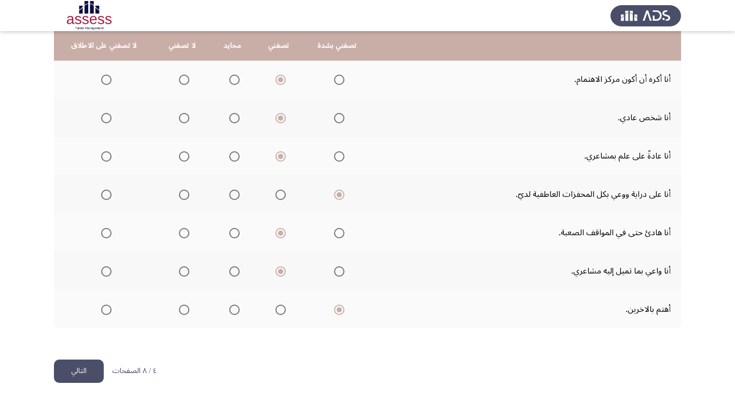
click at [64, 366] on button "التالي" at bounding box center [79, 371] width 50 height 23
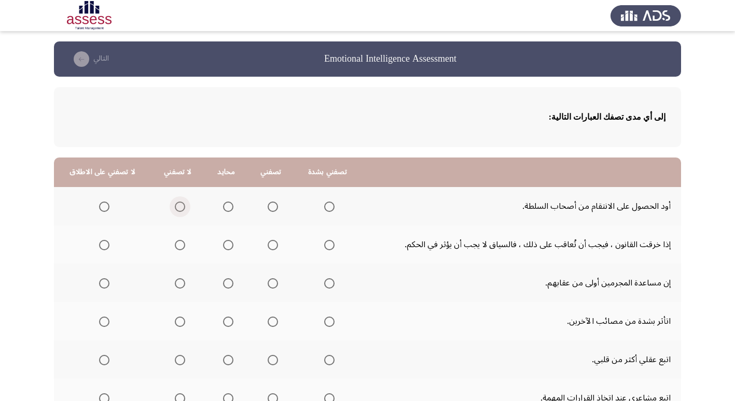
click at [176, 205] on span "Select an option" at bounding box center [180, 207] width 10 height 10
click at [176, 205] on input "Select an option" at bounding box center [180, 207] width 10 height 10
click at [175, 245] on span "Select an option" at bounding box center [180, 245] width 10 height 10
click at [175, 245] on input "Select an option" at bounding box center [180, 245] width 10 height 10
click at [225, 283] on span "Select an option" at bounding box center [228, 283] width 10 height 10
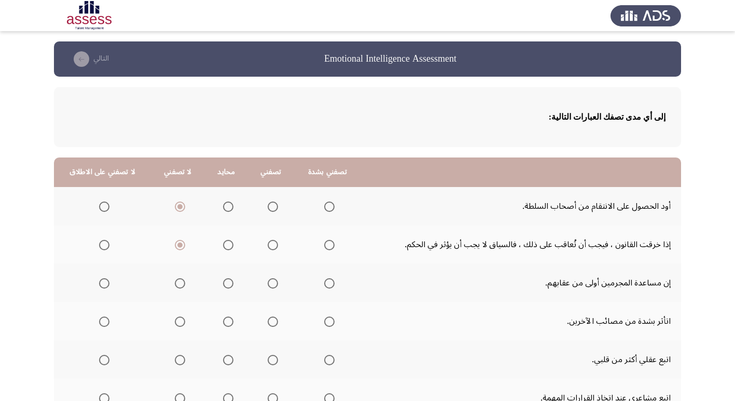
click at [225, 283] on input "Select an option" at bounding box center [228, 283] width 10 height 10
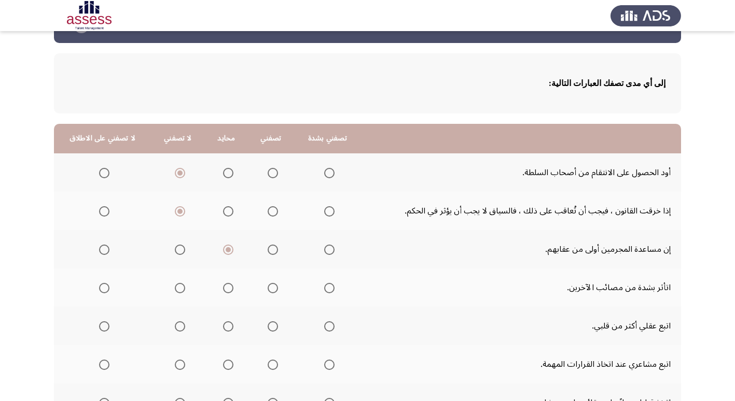
scroll to position [52, 0]
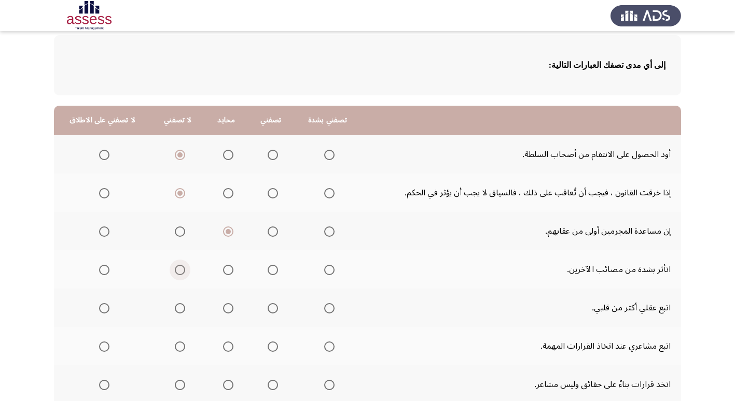
click at [175, 270] on span "Select an option" at bounding box center [180, 270] width 10 height 10
click at [175, 270] on input "Select an option" at bounding box center [180, 270] width 10 height 10
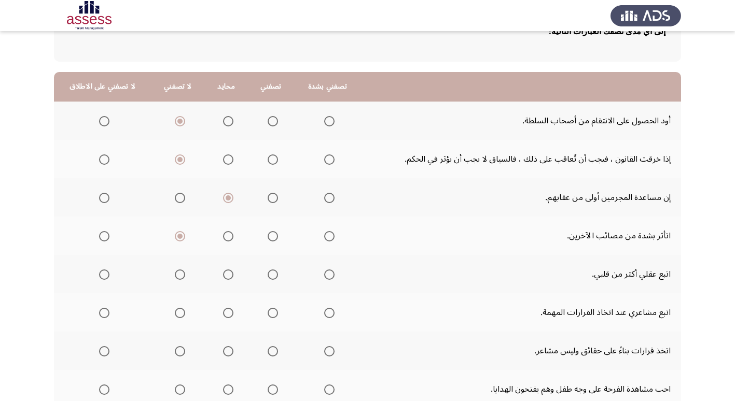
scroll to position [104, 0]
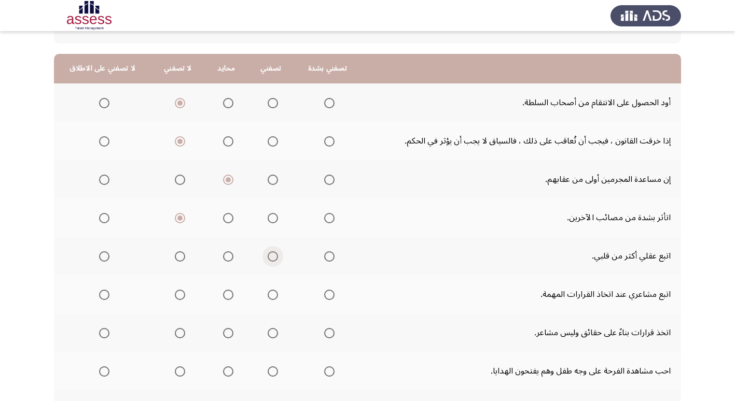
click at [273, 259] on span "Select an option" at bounding box center [272, 256] width 10 height 10
click at [273, 259] on input "Select an option" at bounding box center [272, 256] width 10 height 10
click at [177, 300] on span "Select an option" at bounding box center [180, 295] width 10 height 10
click at [177, 300] on input "Select an option" at bounding box center [180, 295] width 10 height 10
click at [270, 335] on span "Select an option" at bounding box center [272, 333] width 10 height 10
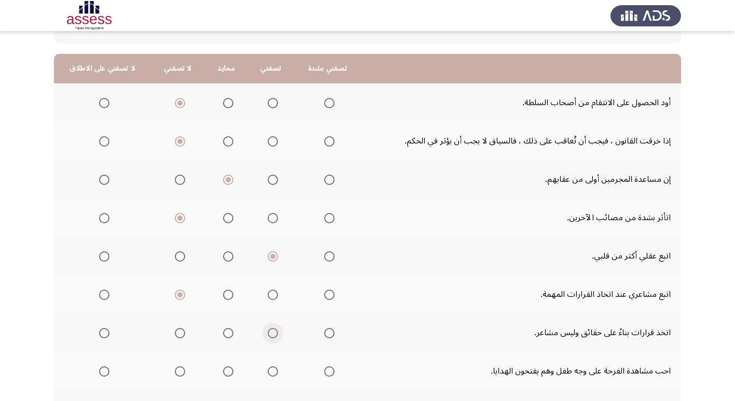
click at [270, 335] on input "Select an option" at bounding box center [272, 333] width 10 height 10
click at [324, 335] on span "Select an option" at bounding box center [329, 333] width 10 height 10
click at [324, 335] on input "Select an option" at bounding box center [329, 333] width 10 height 10
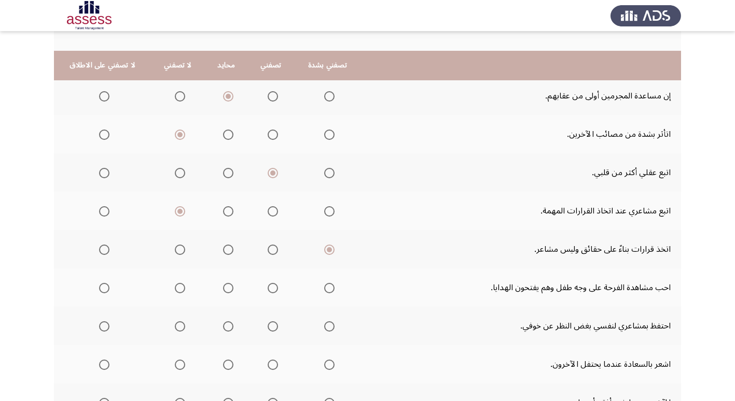
scroll to position [207, 0]
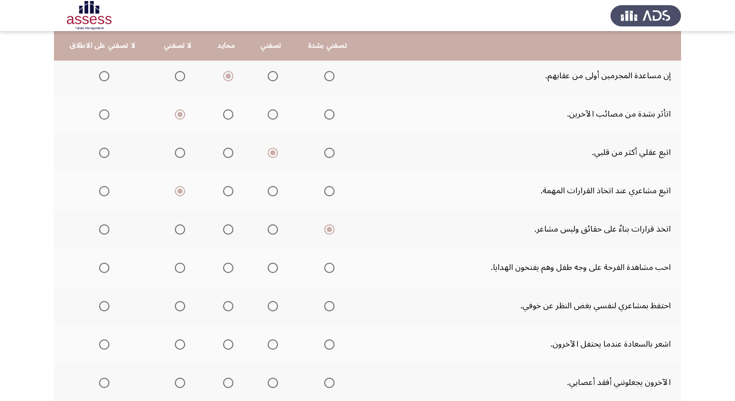
click at [324, 267] on span "Select an option" at bounding box center [329, 268] width 10 height 10
click at [324, 267] on input "Select an option" at bounding box center [329, 268] width 10 height 10
click at [324, 309] on span "Select an option" at bounding box center [329, 306] width 10 height 10
click at [324, 309] on input "Select an option" at bounding box center [329, 306] width 10 height 10
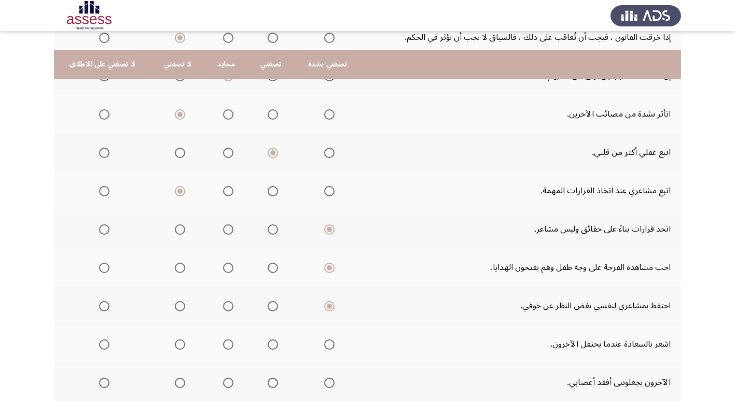
scroll to position [259, 0]
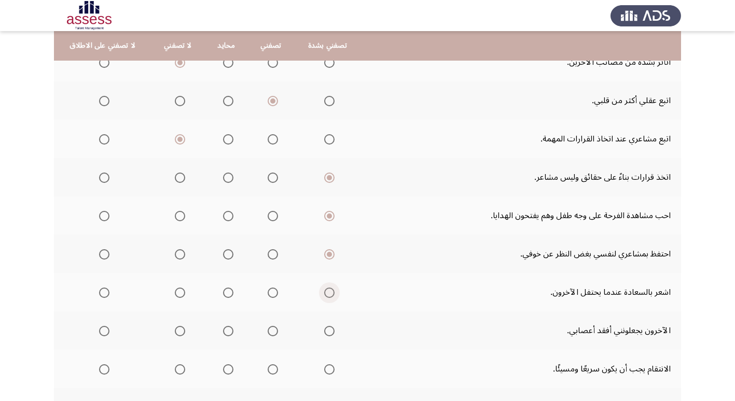
click at [324, 292] on span "Select an option" at bounding box center [329, 293] width 10 height 10
click at [324, 292] on input "Select an option" at bounding box center [329, 293] width 10 height 10
click at [175, 330] on span "Select an option" at bounding box center [180, 331] width 10 height 10
click at [175, 330] on input "Select an option" at bounding box center [180, 331] width 10 height 10
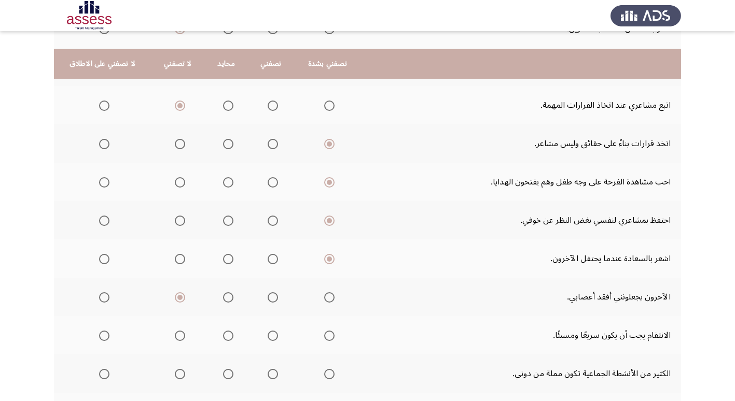
scroll to position [311, 0]
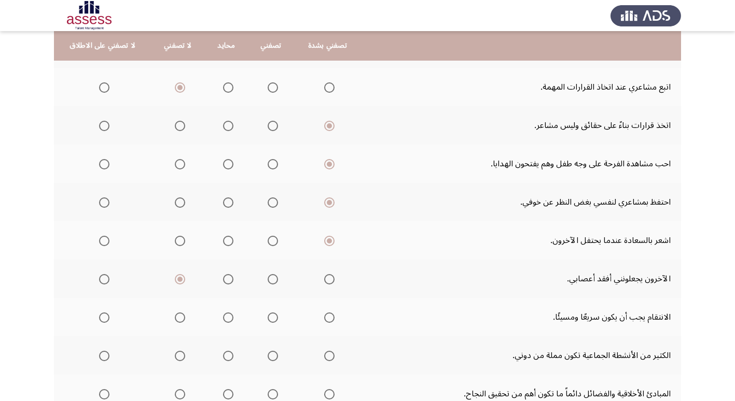
click at [175, 316] on span "Select an option" at bounding box center [180, 318] width 10 height 10
click at [175, 316] on input "Select an option" at bounding box center [180, 318] width 10 height 10
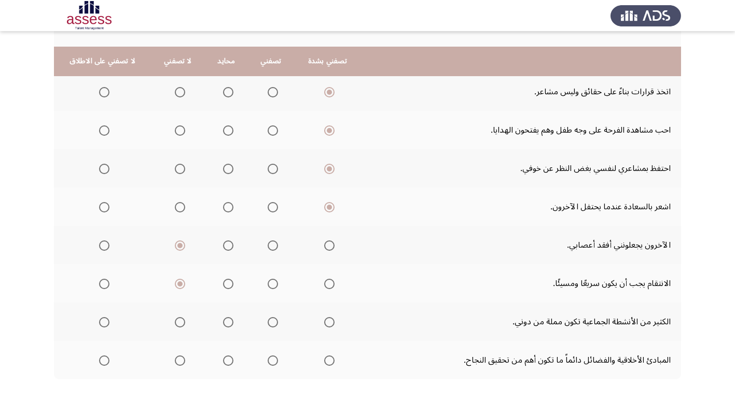
scroll to position [363, 0]
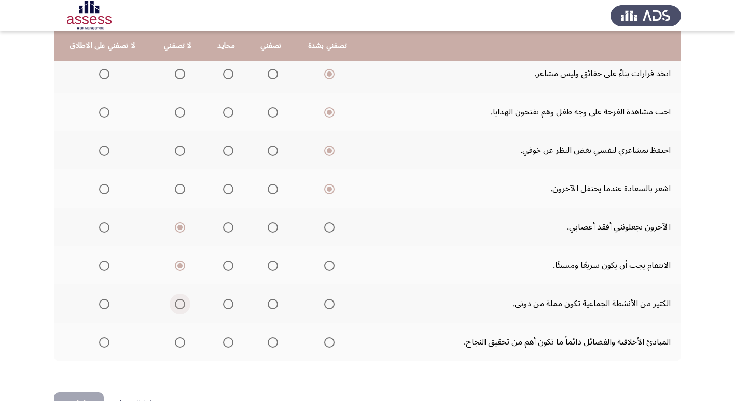
click at [175, 304] on span "Select an option" at bounding box center [180, 304] width 10 height 10
click at [175, 304] on input "Select an option" at bounding box center [180, 304] width 10 height 10
click at [324, 343] on span "Select an option" at bounding box center [329, 342] width 10 height 10
click at [324, 343] on input "Select an option" at bounding box center [329, 342] width 10 height 10
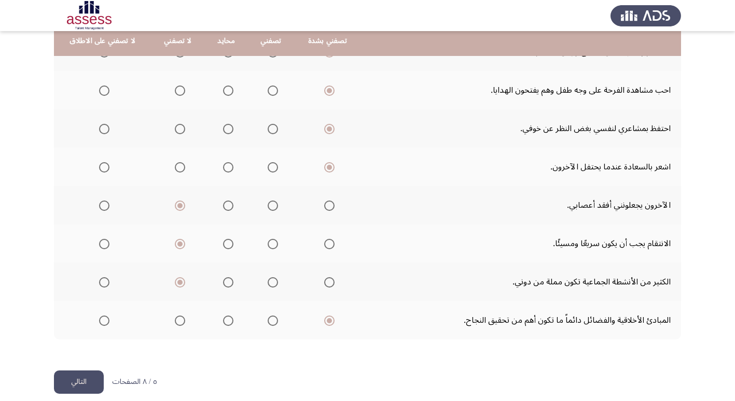
scroll to position [396, 0]
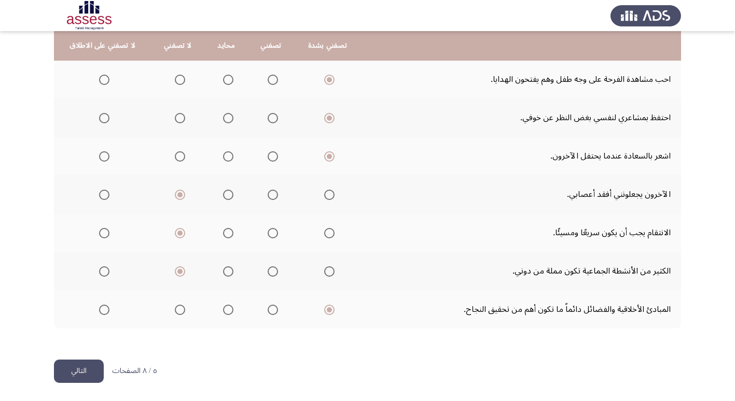
click at [96, 368] on button "التالي" at bounding box center [79, 371] width 50 height 23
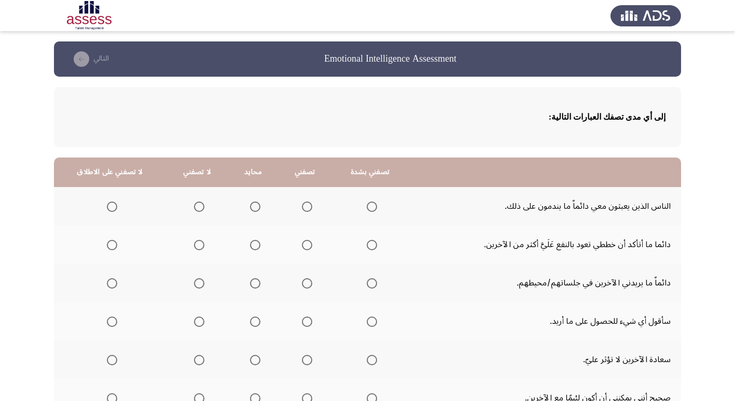
click at [190, 204] on label "Select an option" at bounding box center [197, 207] width 15 height 10
click at [194, 204] on input "Select an option" at bounding box center [199, 207] width 10 height 10
click at [199, 247] on span "Select an option" at bounding box center [199, 245] width 10 height 10
click at [199, 247] on input "Select an option" at bounding box center [199, 245] width 10 height 10
click at [305, 284] on span "Select an option" at bounding box center [307, 283] width 10 height 10
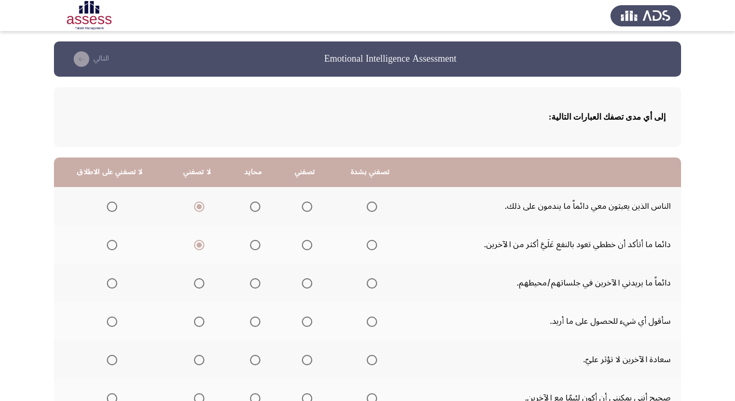
click at [305, 284] on input "Select an option" at bounding box center [307, 283] width 10 height 10
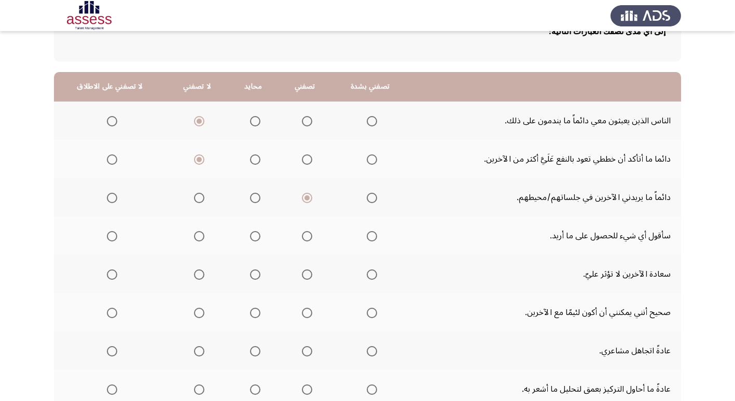
scroll to position [104, 0]
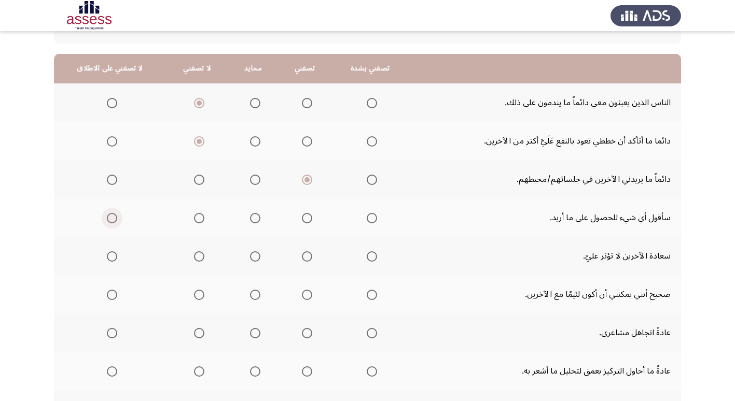
click at [107, 219] on span "Select an option" at bounding box center [112, 218] width 10 height 10
click at [107, 219] on input "Select an option" at bounding box center [112, 218] width 10 height 10
click at [107, 256] on span "Select an option" at bounding box center [112, 256] width 10 height 10
click at [107, 256] on input "Select an option" at bounding box center [112, 256] width 10 height 10
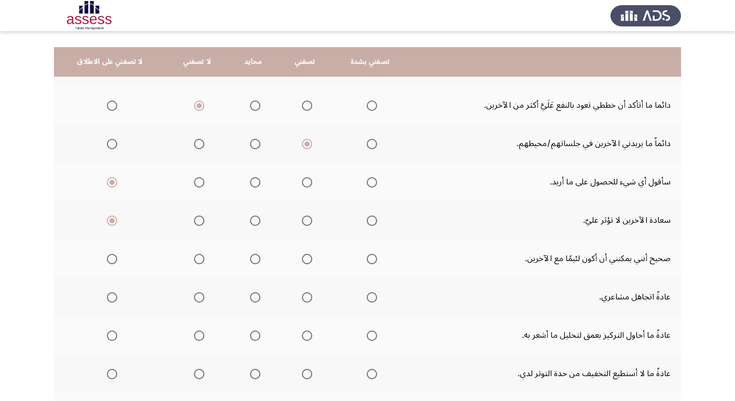
scroll to position [156, 0]
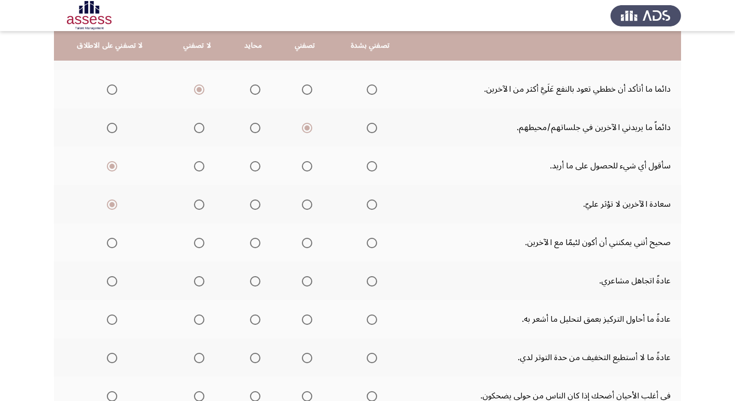
click at [111, 244] on span "Select an option" at bounding box center [112, 243] width 10 height 10
click at [111, 244] on input "Select an option" at bounding box center [112, 243] width 10 height 10
click at [194, 281] on span "Select an option" at bounding box center [199, 281] width 10 height 10
click at [194, 281] on input "Select an option" at bounding box center [199, 281] width 10 height 10
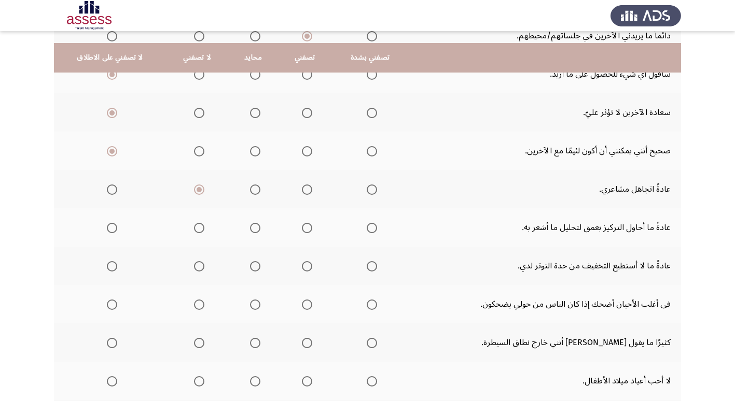
scroll to position [259, 0]
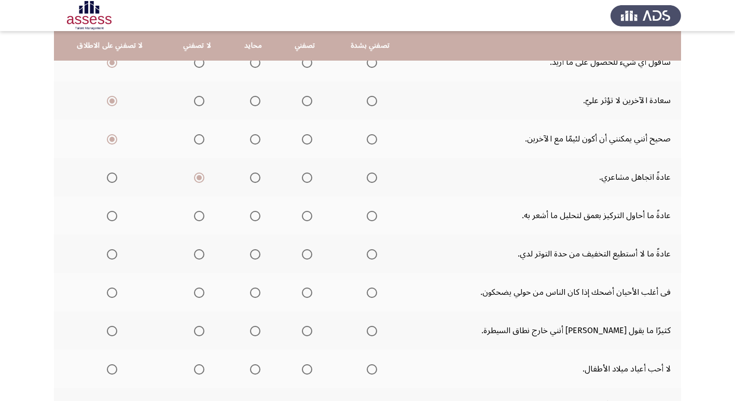
click at [371, 218] on span "Select an option" at bounding box center [371, 216] width 10 height 10
click at [371, 218] on input "Select an option" at bounding box center [371, 216] width 10 height 10
click at [302, 253] on span "Select an option" at bounding box center [307, 254] width 10 height 10
click at [302, 253] on input "Select an option" at bounding box center [307, 254] width 10 height 10
click at [198, 257] on span "Select an option" at bounding box center [199, 254] width 10 height 10
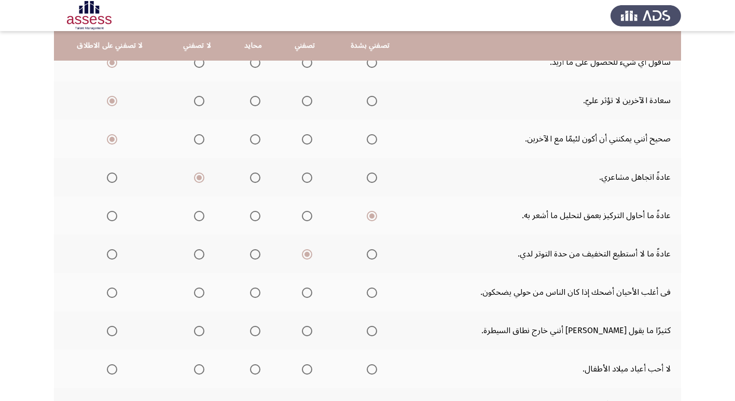
click at [198, 257] on input "Select an option" at bounding box center [199, 254] width 10 height 10
click at [303, 293] on span "Select an option" at bounding box center [307, 293] width 10 height 10
click at [303, 293] on input "Select an option" at bounding box center [307, 293] width 10 height 10
click at [114, 333] on span "Select an option" at bounding box center [112, 331] width 10 height 10
click at [114, 333] on input "Select an option" at bounding box center [112, 331] width 10 height 10
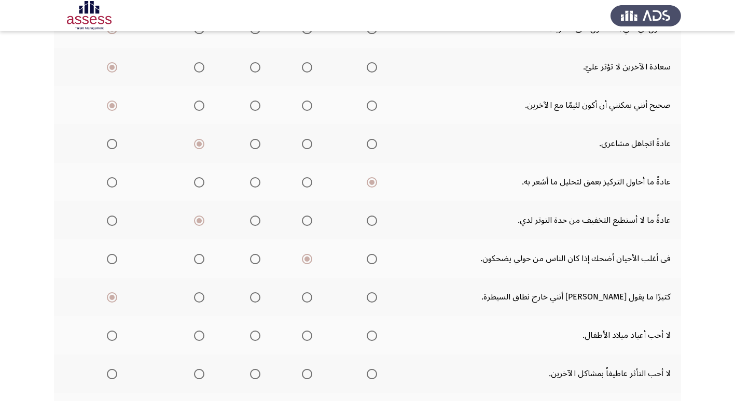
scroll to position [311, 0]
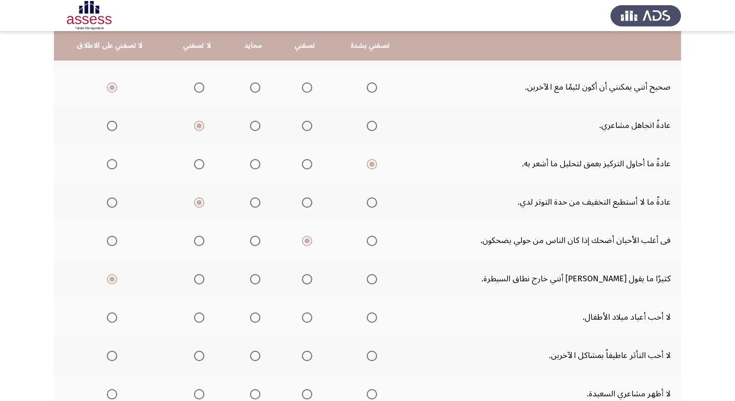
click at [107, 319] on span "Select an option" at bounding box center [112, 318] width 10 height 10
click at [107, 319] on input "Select an option" at bounding box center [112, 318] width 10 height 10
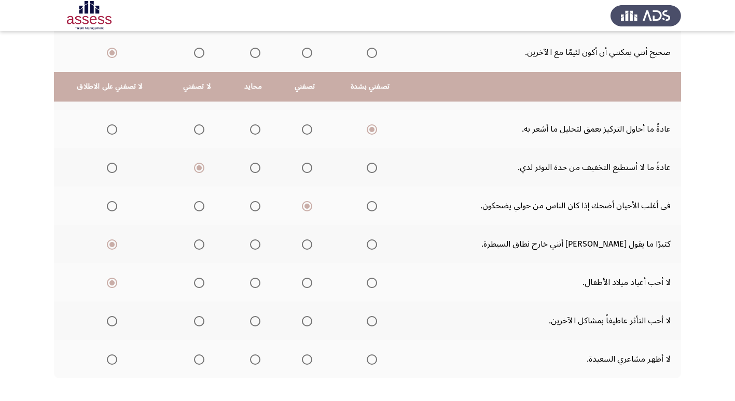
scroll to position [396, 0]
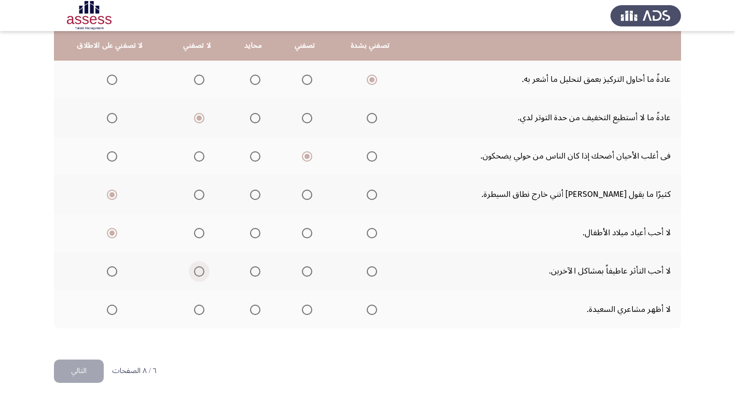
click at [197, 273] on span "Select an option" at bounding box center [199, 271] width 10 height 10
click at [197, 273] on input "Select an option" at bounding box center [199, 271] width 10 height 10
click at [110, 314] on span "Select an option" at bounding box center [112, 310] width 10 height 10
click at [110, 314] on input "Select an option" at bounding box center [112, 310] width 10 height 10
click at [74, 373] on button "التالي" at bounding box center [79, 371] width 50 height 23
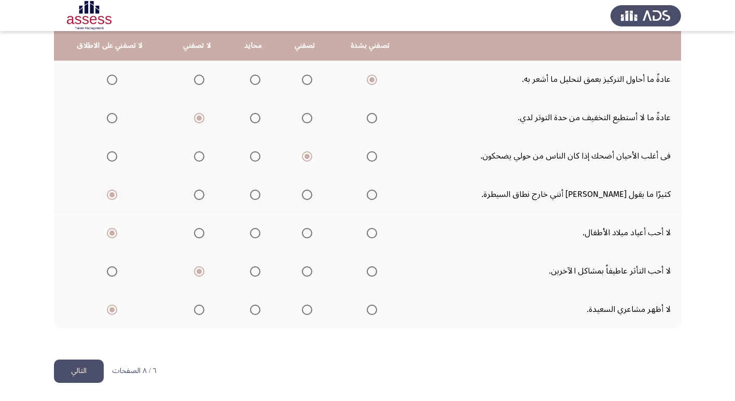
scroll to position [0, 0]
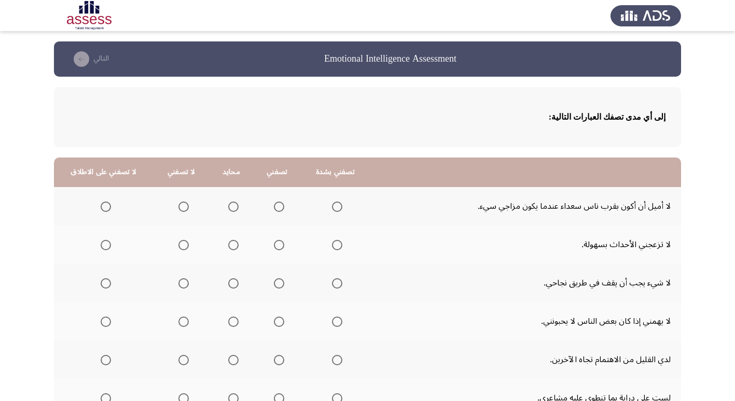
click at [182, 205] on span "Select an option" at bounding box center [183, 207] width 10 height 10
click at [182, 205] on input "Select an option" at bounding box center [183, 207] width 10 height 10
click at [277, 245] on span "Select an option" at bounding box center [279, 245] width 10 height 10
click at [277, 245] on input "Select an option" at bounding box center [279, 245] width 10 height 10
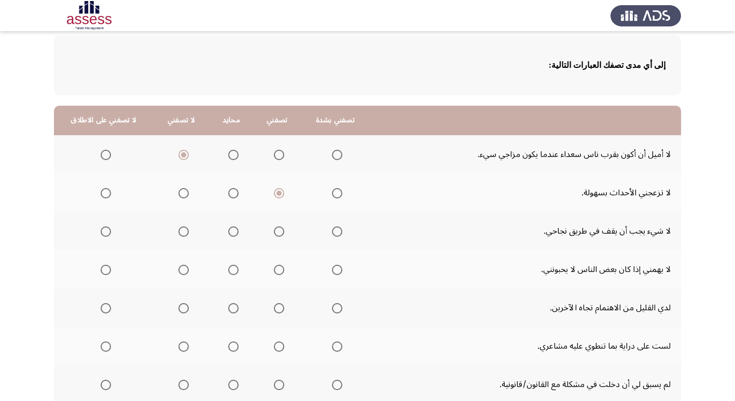
click at [179, 233] on span "Select an option" at bounding box center [183, 232] width 10 height 10
click at [179, 233] on input "Select an option" at bounding box center [183, 232] width 10 height 10
click at [182, 266] on span "Select an option" at bounding box center [183, 270] width 10 height 10
click at [182, 266] on input "Select an option" at bounding box center [183, 270] width 10 height 10
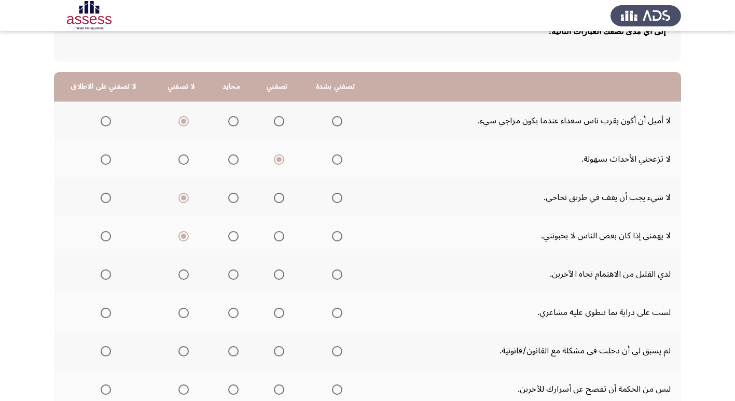
scroll to position [104, 0]
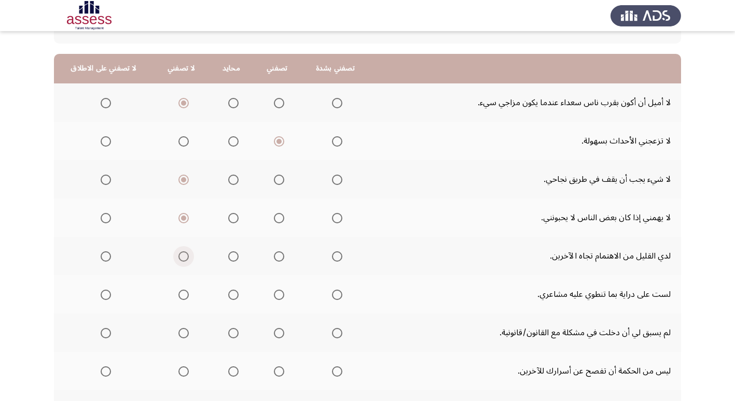
click at [178, 254] on span "Select an option" at bounding box center [183, 256] width 10 height 10
click at [178, 254] on input "Select an option" at bounding box center [183, 256] width 10 height 10
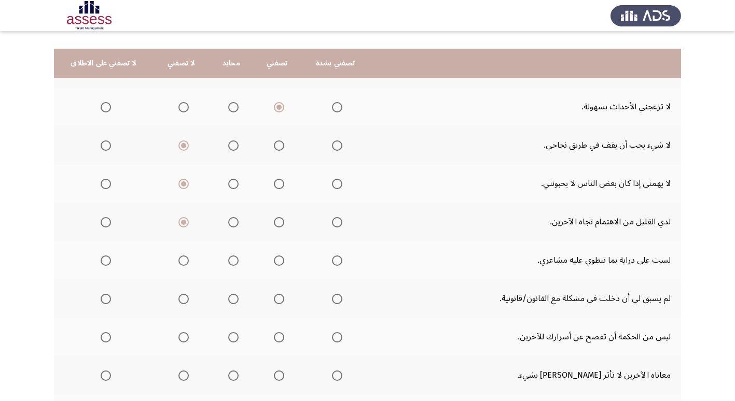
scroll to position [156, 0]
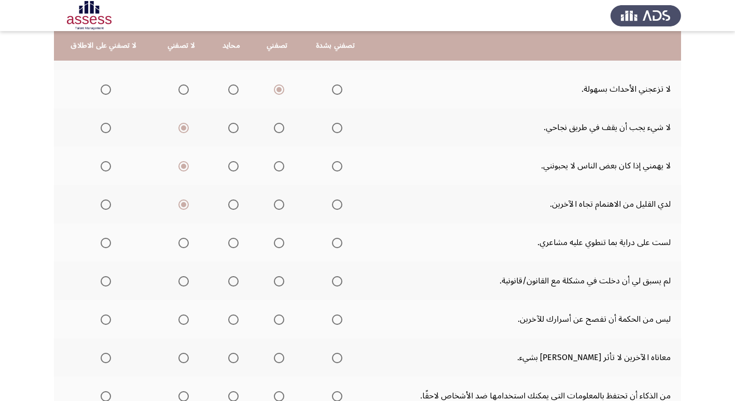
click at [103, 242] on span "Select an option" at bounding box center [106, 243] width 10 height 10
click at [103, 242] on input "Select an option" at bounding box center [106, 243] width 10 height 10
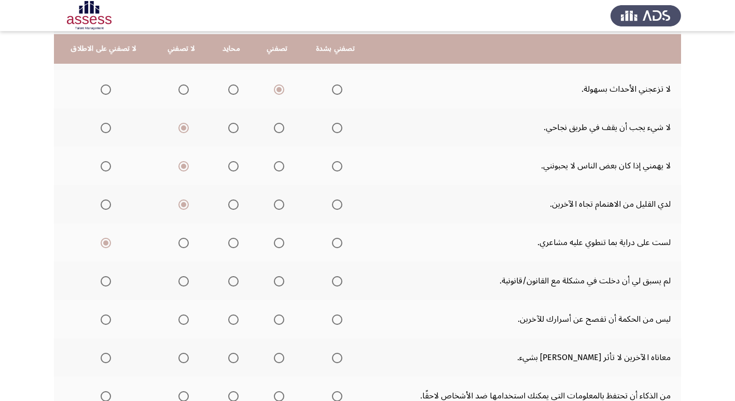
scroll to position [207, 0]
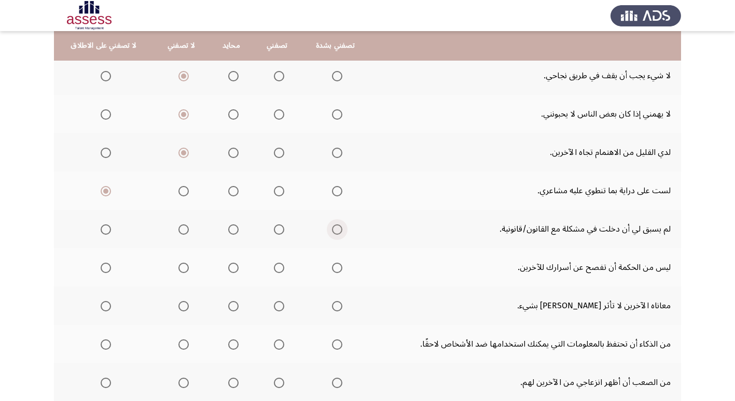
click at [337, 230] on span "Select an option" at bounding box center [337, 230] width 0 height 0
click at [334, 229] on input "Select an option" at bounding box center [337, 229] width 10 height 10
click at [338, 267] on span "Select an option" at bounding box center [337, 268] width 10 height 10
click at [338, 267] on input "Select an option" at bounding box center [337, 268] width 10 height 10
click at [338, 266] on span "Select an option" at bounding box center [337, 268] width 10 height 10
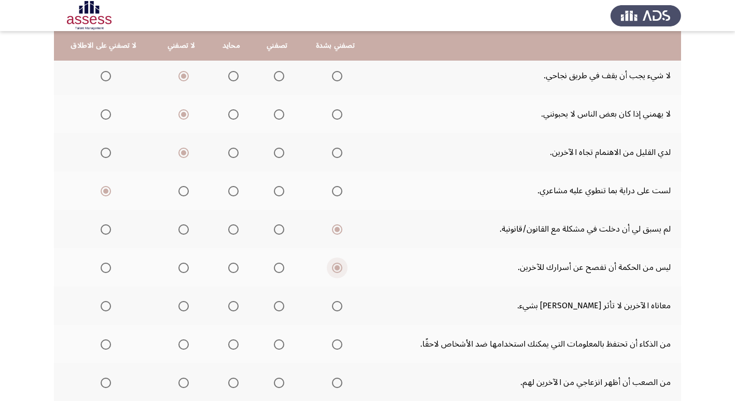
click at [338, 266] on input "Select an option" at bounding box center [337, 268] width 10 height 10
click at [274, 264] on span "Select an option" at bounding box center [279, 268] width 10 height 10
click at [274, 264] on input "Select an option" at bounding box center [279, 268] width 10 height 10
click at [102, 305] on span "Select an option" at bounding box center [106, 306] width 10 height 10
click at [102, 305] on input "Select an option" at bounding box center [106, 306] width 10 height 10
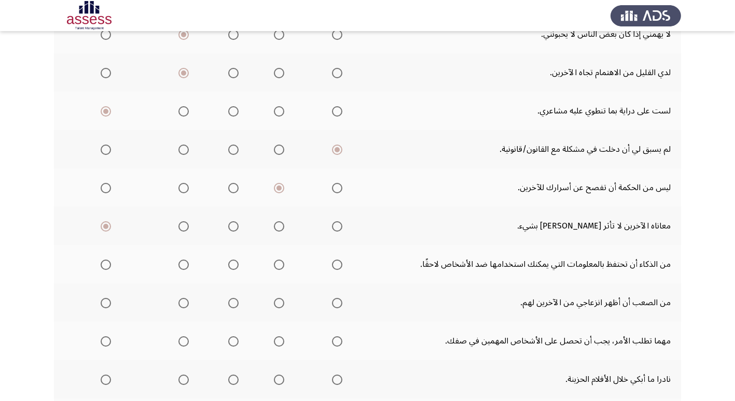
scroll to position [311, 0]
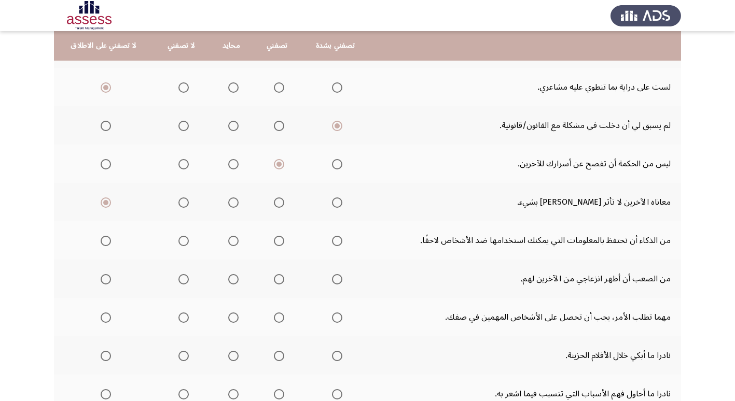
click at [102, 241] on span "Select an option" at bounding box center [106, 241] width 10 height 10
click at [102, 241] on input "Select an option" at bounding box center [106, 241] width 10 height 10
click at [335, 279] on span "Select an option" at bounding box center [337, 279] width 10 height 10
click at [335, 279] on input "Select an option" at bounding box center [337, 279] width 10 height 10
click at [186, 318] on th at bounding box center [180, 317] width 55 height 38
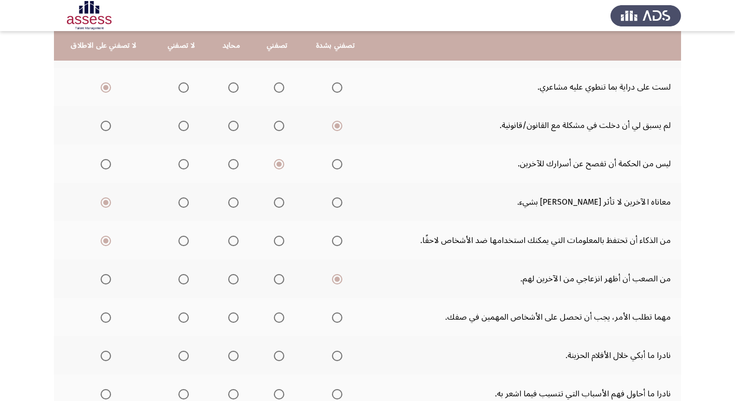
click at [181, 318] on span "Select an option" at bounding box center [183, 318] width 10 height 10
click at [181, 318] on input "Select an option" at bounding box center [183, 318] width 10 height 10
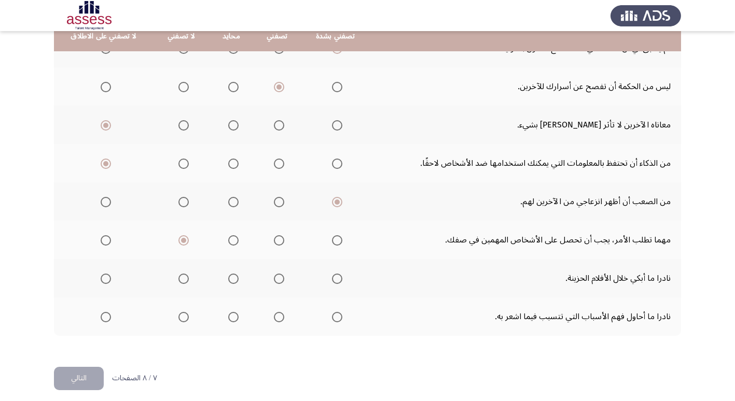
scroll to position [396, 0]
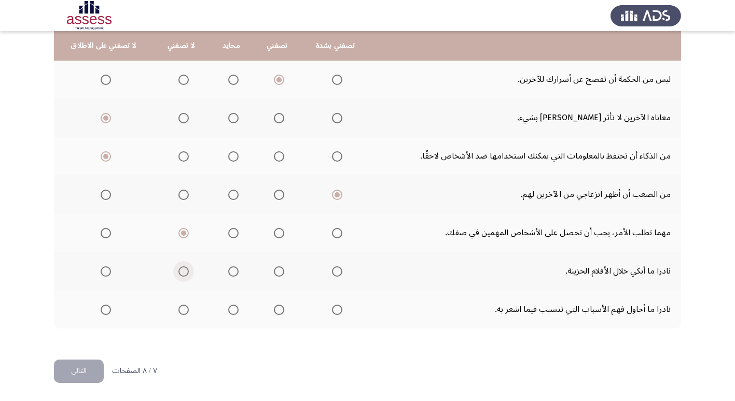
click at [182, 272] on span "Select an option" at bounding box center [183, 271] width 10 height 10
click at [182, 272] on input "Select an option" at bounding box center [183, 271] width 10 height 10
click at [182, 311] on span "Select an option" at bounding box center [183, 310] width 10 height 10
click at [182, 311] on input "Select an option" at bounding box center [183, 310] width 10 height 10
click at [76, 369] on button "التالي" at bounding box center [79, 371] width 50 height 23
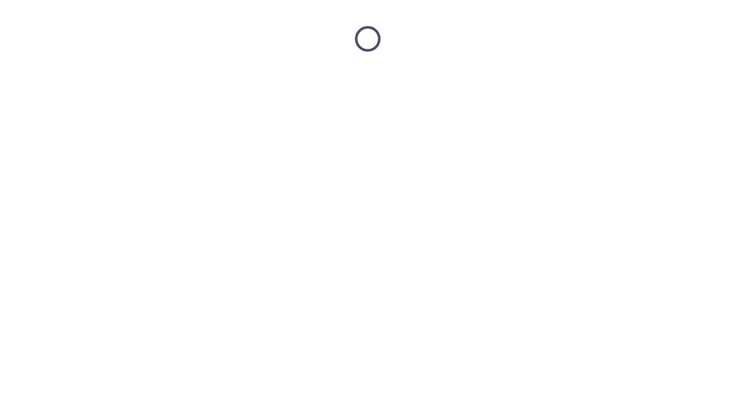
scroll to position [0, 0]
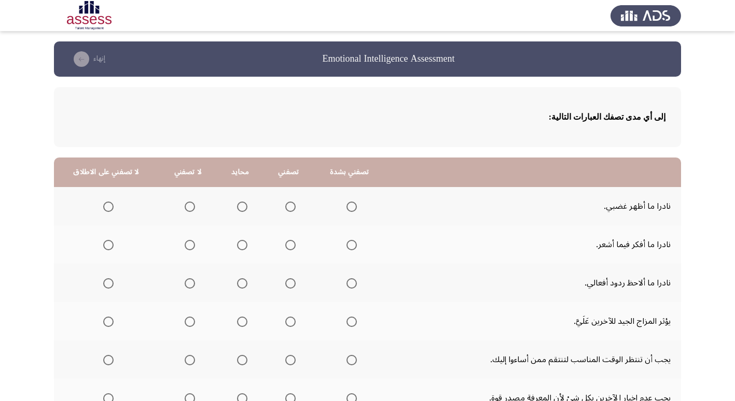
click at [189, 210] on span "Select an option" at bounding box center [190, 207] width 10 height 10
click at [189, 210] on input "Select an option" at bounding box center [190, 207] width 10 height 10
click at [191, 245] on th at bounding box center [188, 244] width 59 height 38
click at [188, 244] on span "Select an option" at bounding box center [190, 245] width 10 height 10
click at [188, 244] on input "Select an option" at bounding box center [190, 245] width 10 height 10
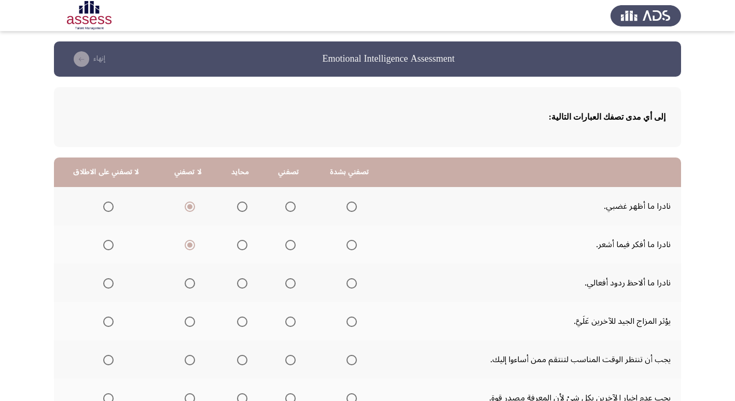
scroll to position [52, 0]
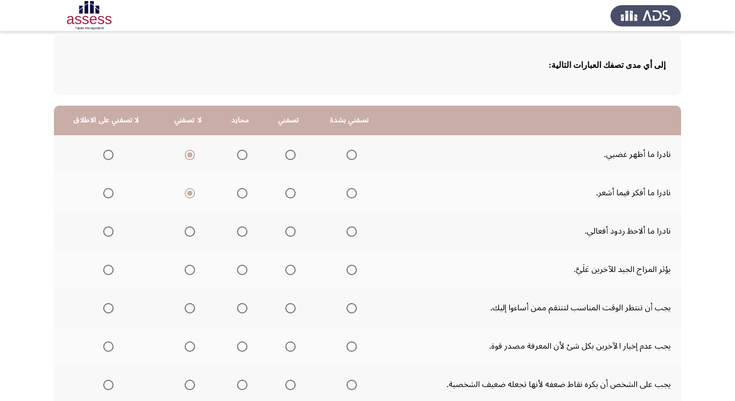
click at [192, 233] on th at bounding box center [188, 231] width 59 height 38
click at [188, 232] on span "Select an option" at bounding box center [190, 232] width 10 height 10
click at [188, 232] on input "Select an option" at bounding box center [190, 232] width 10 height 10
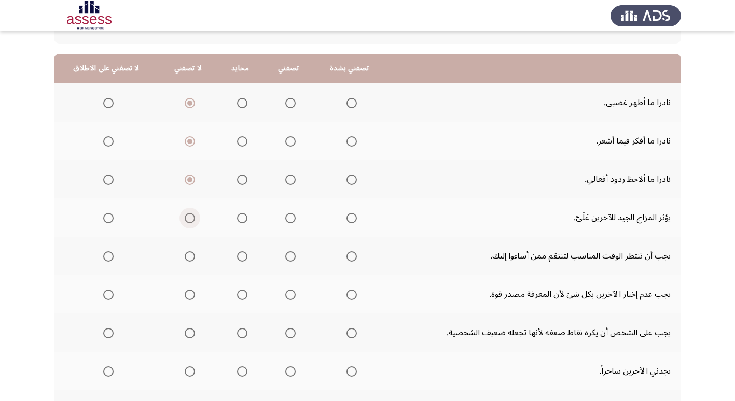
click at [186, 218] on span "Select an option" at bounding box center [190, 218] width 10 height 10
click at [186, 218] on input "Select an option" at bounding box center [190, 218] width 10 height 10
click at [192, 258] on th at bounding box center [188, 256] width 59 height 38
click at [187, 257] on span "Select an option" at bounding box center [190, 256] width 10 height 10
click at [187, 257] on input "Select an option" at bounding box center [190, 256] width 10 height 10
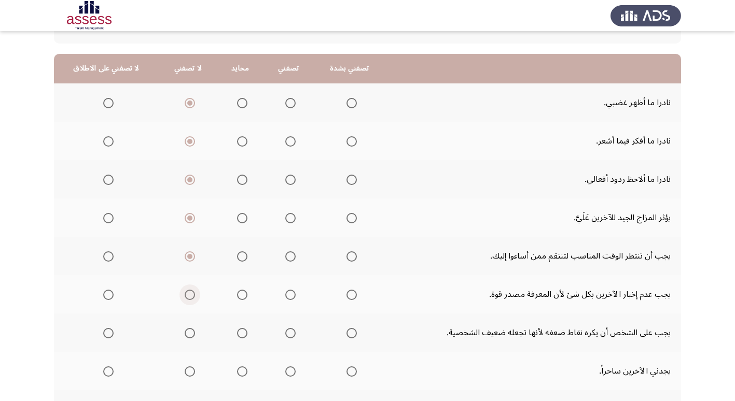
click at [185, 295] on span "Select an option" at bounding box center [190, 295] width 10 height 10
click at [185, 295] on input "Select an option" at bounding box center [190, 295] width 10 height 10
click at [290, 333] on span "Select an option" at bounding box center [290, 333] width 0 height 0
click at [286, 333] on input "Select an option" at bounding box center [290, 333] width 10 height 10
click at [191, 334] on span "Select an option" at bounding box center [190, 333] width 10 height 10
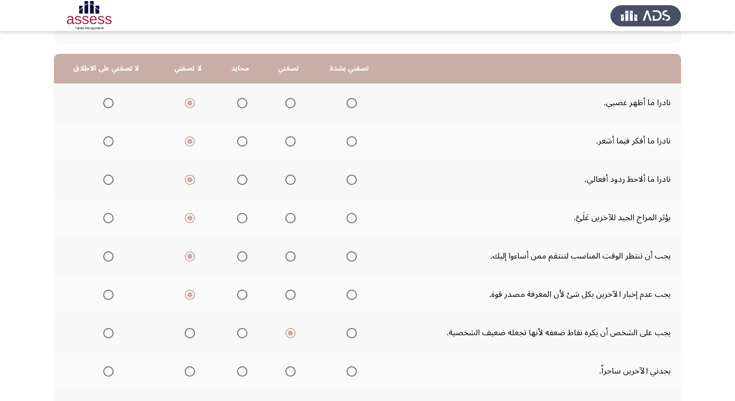
click at [191, 334] on input "Select an option" at bounding box center [190, 333] width 10 height 10
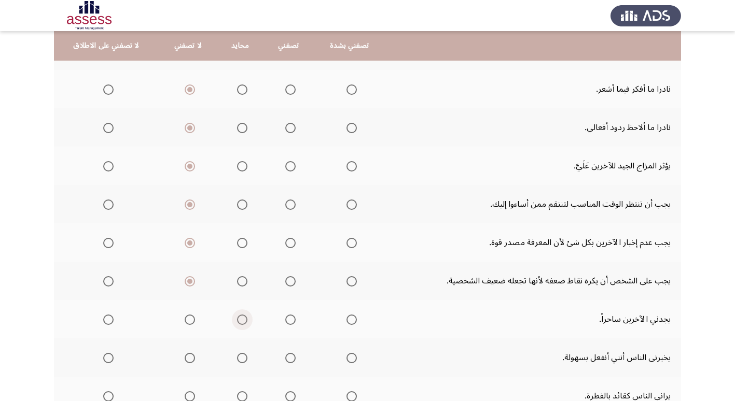
click at [237, 318] on span "Select an option" at bounding box center [242, 320] width 10 height 10
click at [237, 318] on input "Select an option" at bounding box center [242, 320] width 10 height 10
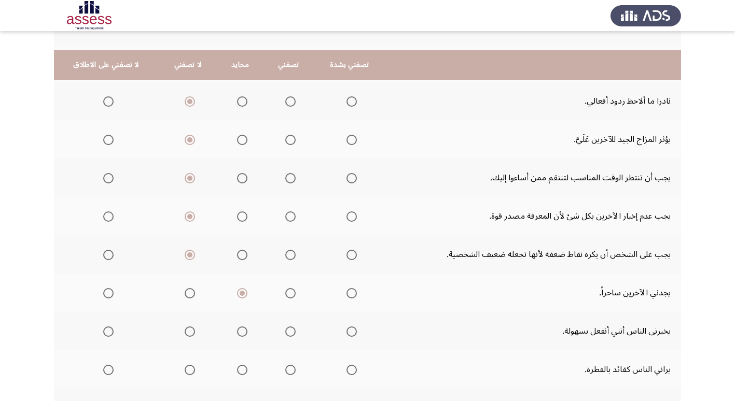
scroll to position [207, 0]
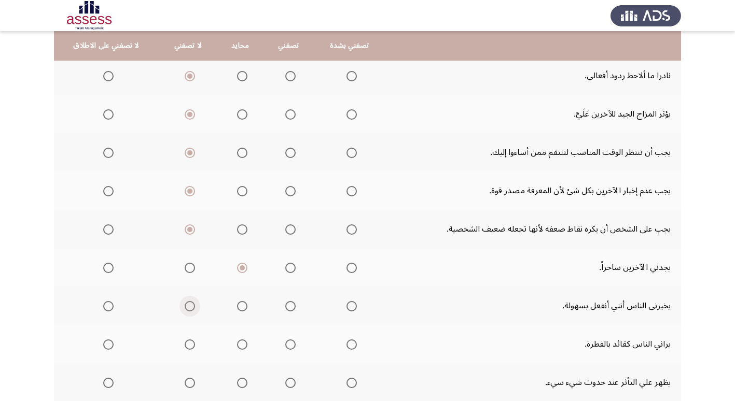
click at [185, 305] on span "Select an option" at bounding box center [190, 306] width 10 height 10
click at [185, 305] on input "Select an option" at bounding box center [190, 306] width 10 height 10
click at [346, 346] on span "Select an option" at bounding box center [351, 345] width 10 height 10
click at [346, 346] on input "Select an option" at bounding box center [351, 345] width 10 height 10
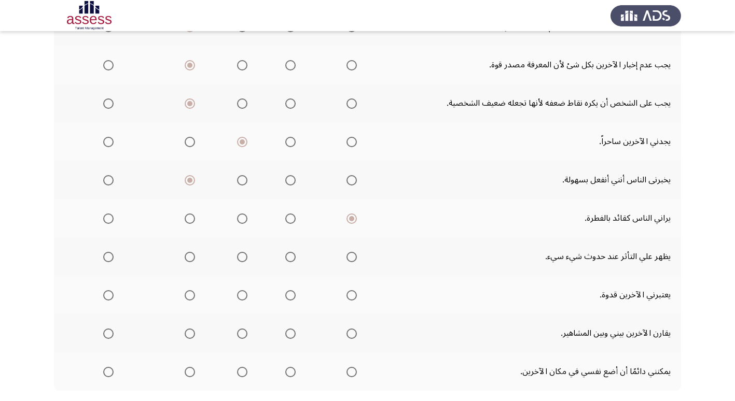
scroll to position [363, 0]
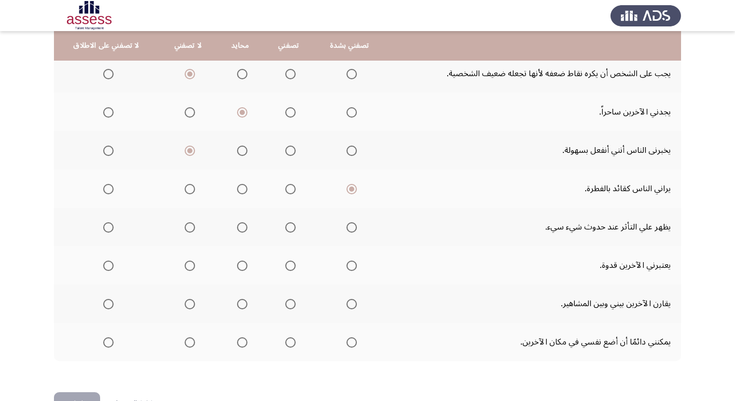
click at [287, 227] on span "Select an option" at bounding box center [290, 227] width 10 height 10
click at [287, 227] on input "Select an option" at bounding box center [290, 227] width 10 height 10
click at [348, 266] on span "Select an option" at bounding box center [351, 266] width 10 height 10
click at [348, 266] on input "Select an option" at bounding box center [351, 266] width 10 height 10
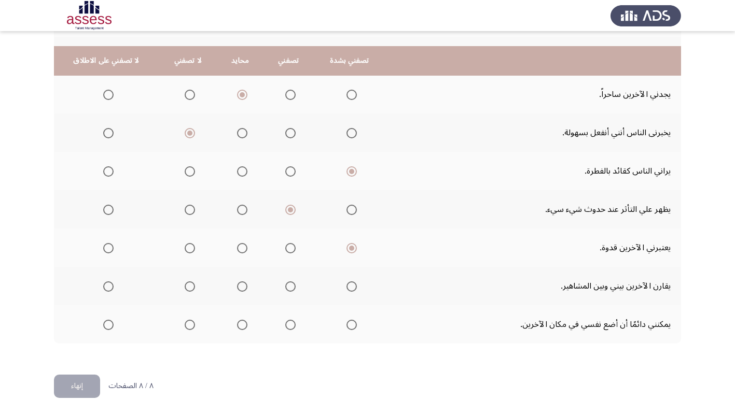
scroll to position [396, 0]
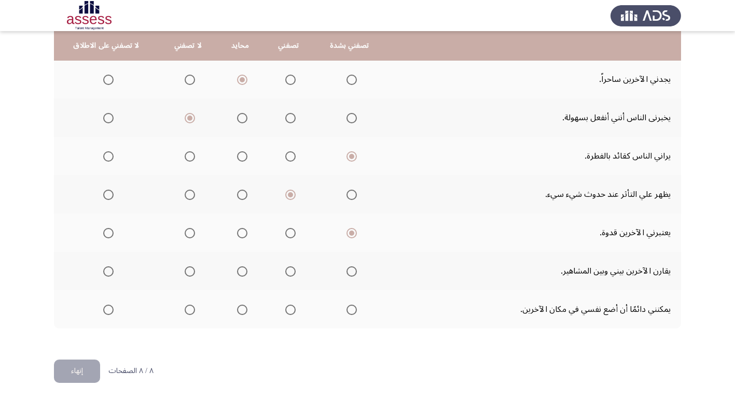
click at [290, 233] on span "Select an option" at bounding box center [290, 233] width 10 height 10
click at [290, 233] on input "Select an option" at bounding box center [290, 233] width 10 height 10
click at [185, 271] on span "Select an option" at bounding box center [190, 271] width 10 height 10
click at [185, 271] on input "Select an option" at bounding box center [190, 271] width 10 height 10
click at [185, 311] on span "Select an option" at bounding box center [190, 310] width 10 height 10
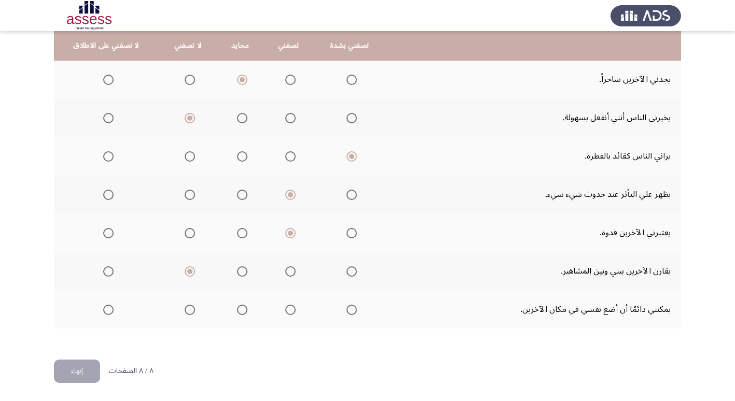
click at [185, 311] on input "Select an option" at bounding box center [190, 310] width 10 height 10
click at [74, 370] on button "إنهاء" at bounding box center [77, 371] width 46 height 23
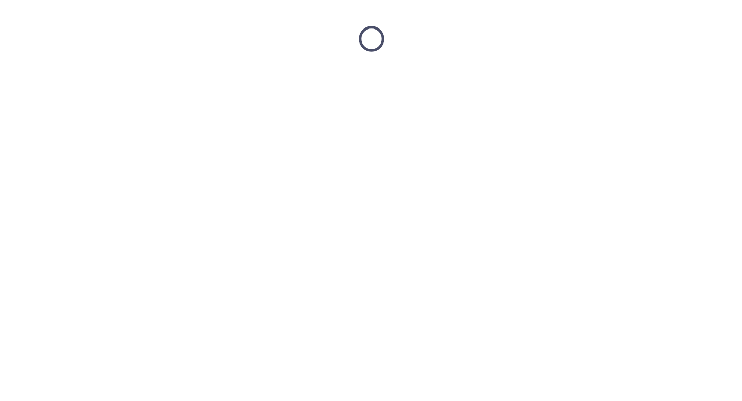
scroll to position [0, 0]
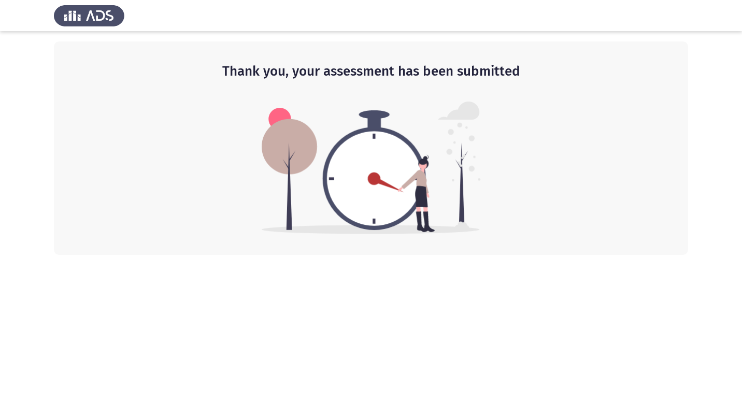
drag, startPoint x: 242, startPoint y: 305, endPoint x: 68, endPoint y: 415, distance: 205.5
click at [326, 255] on html "Thank you, your assessment has been submitted" at bounding box center [371, 127] width 742 height 255
